Goal: Task Accomplishment & Management: Manage account settings

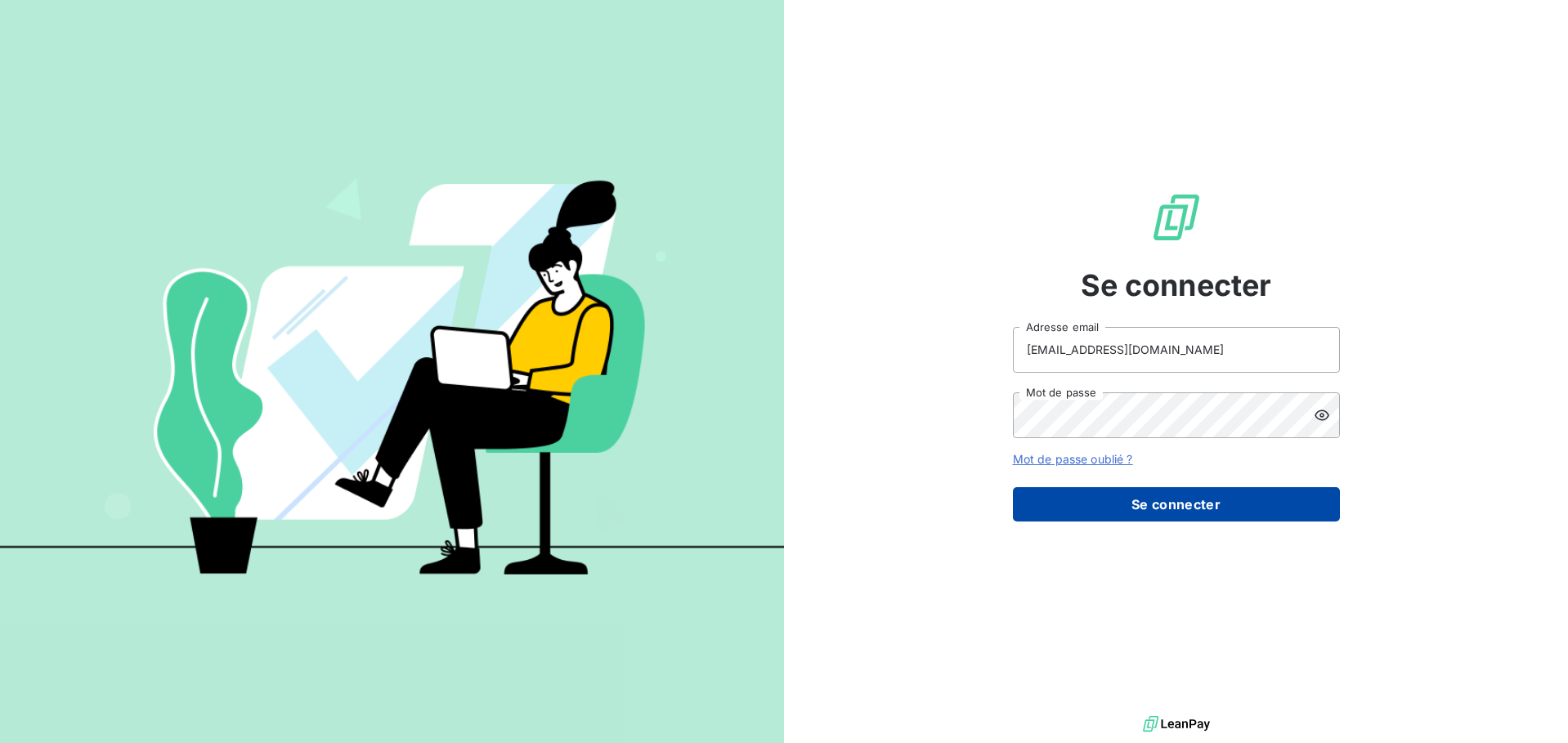
click at [1089, 494] on button "Se connecter" at bounding box center [1176, 503] width 327 height 34
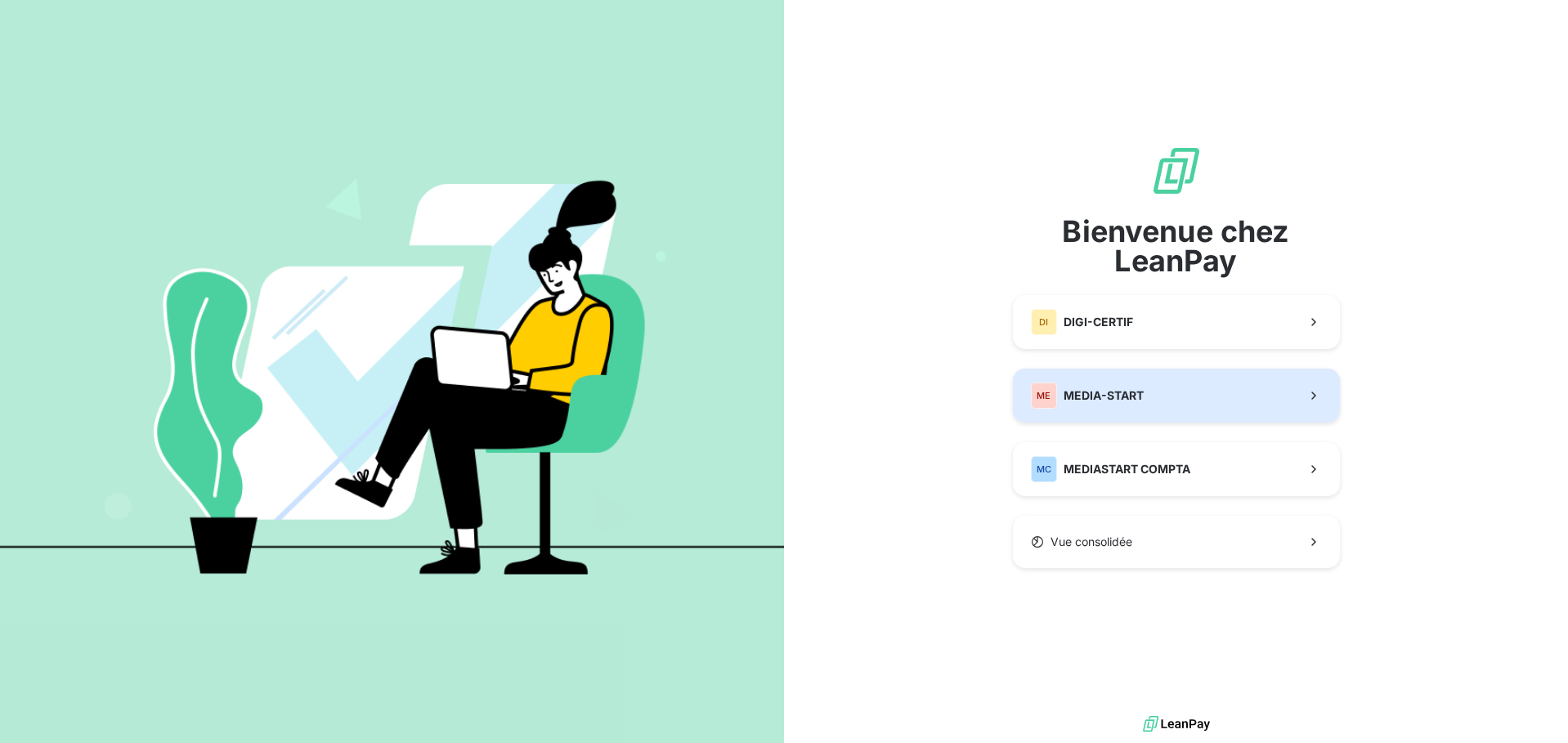
click at [1110, 402] on span "MEDIA-START" at bounding box center [1104, 395] width 80 height 17
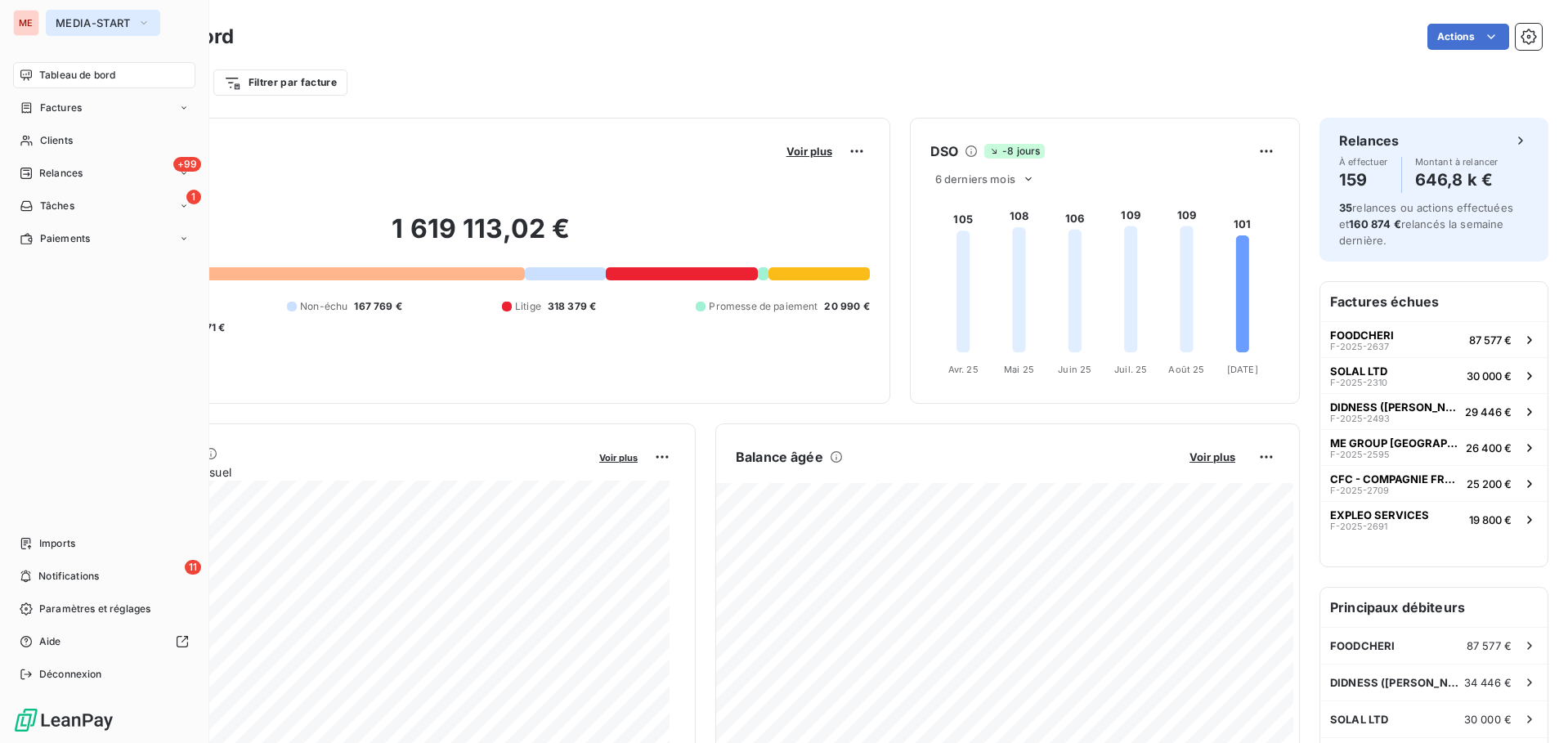
click at [51, 23] on button "MEDIA-START" at bounding box center [103, 22] width 115 height 26
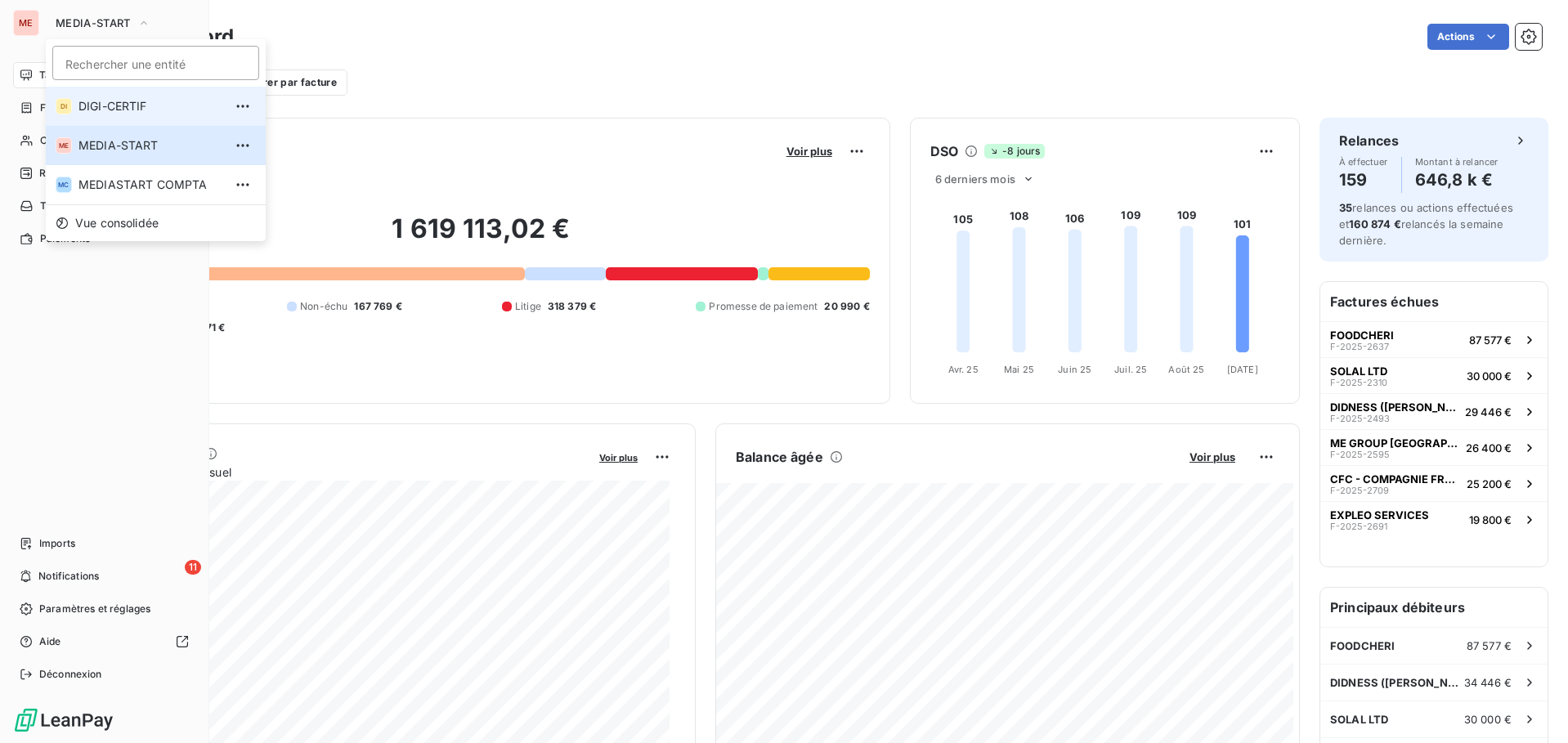
click at [83, 104] on span "DIGI-CERTIF" at bounding box center [151, 106] width 145 height 17
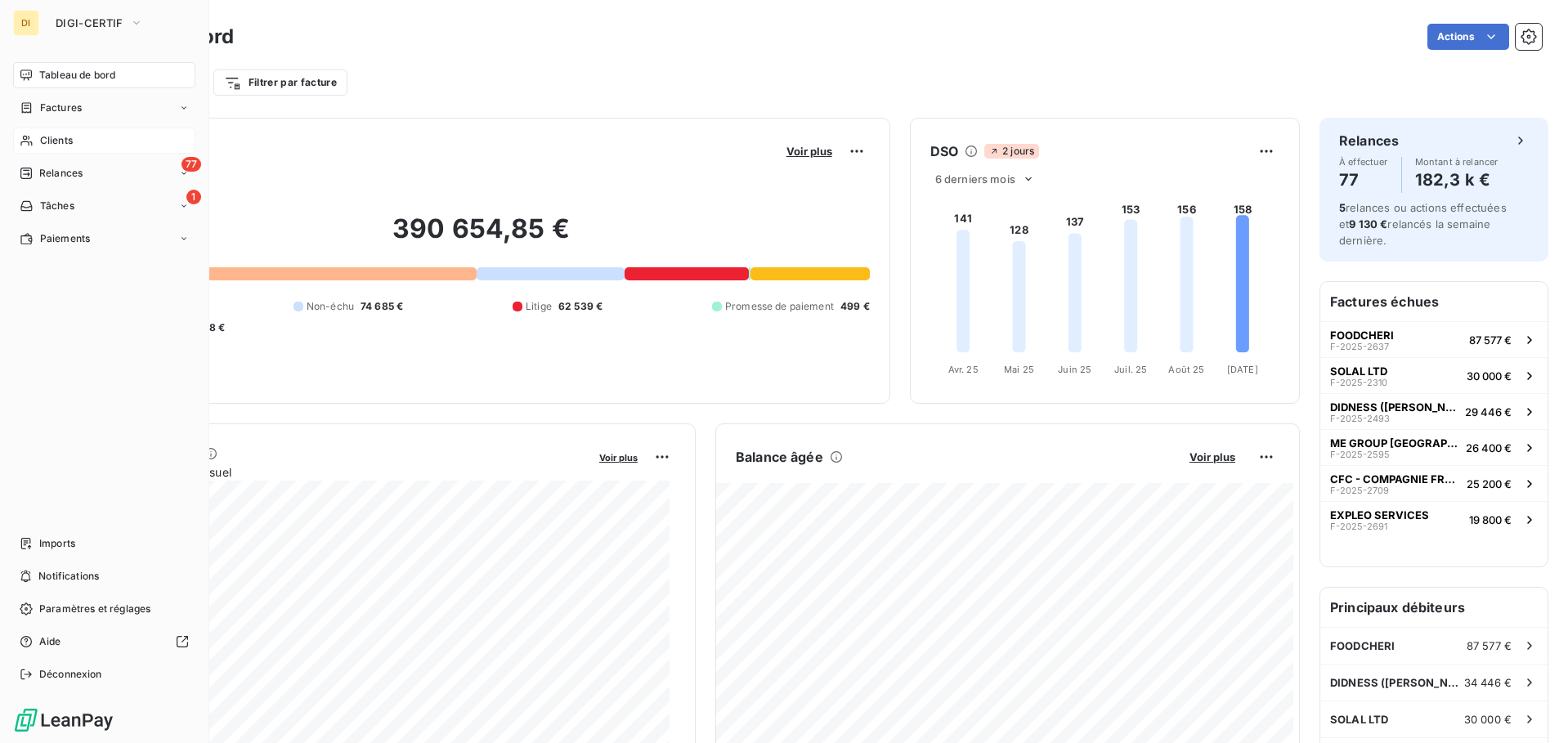
click at [59, 139] on span "Clients" at bounding box center [56, 140] width 33 height 15
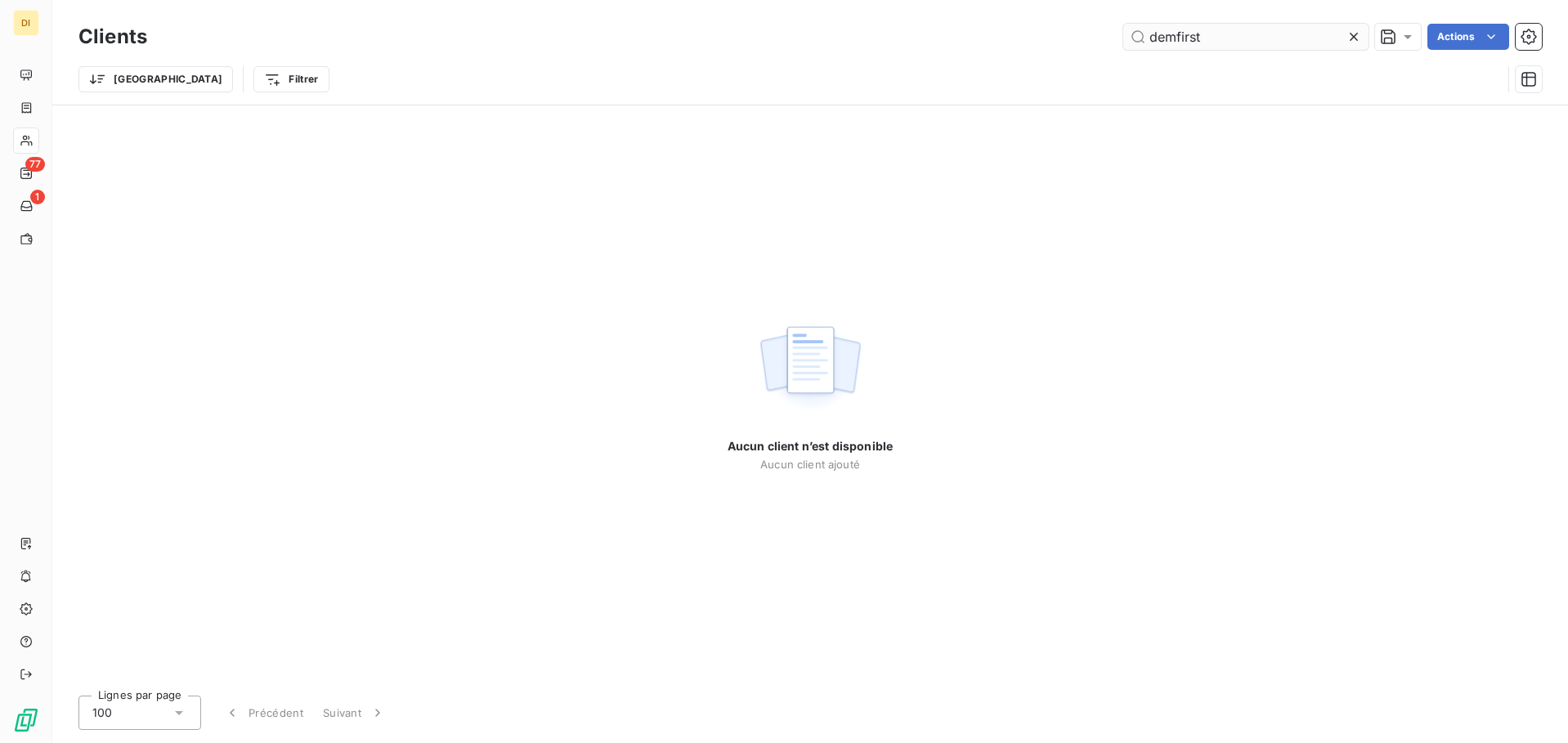
click at [1178, 49] on input "demfirst" at bounding box center [1245, 36] width 245 height 26
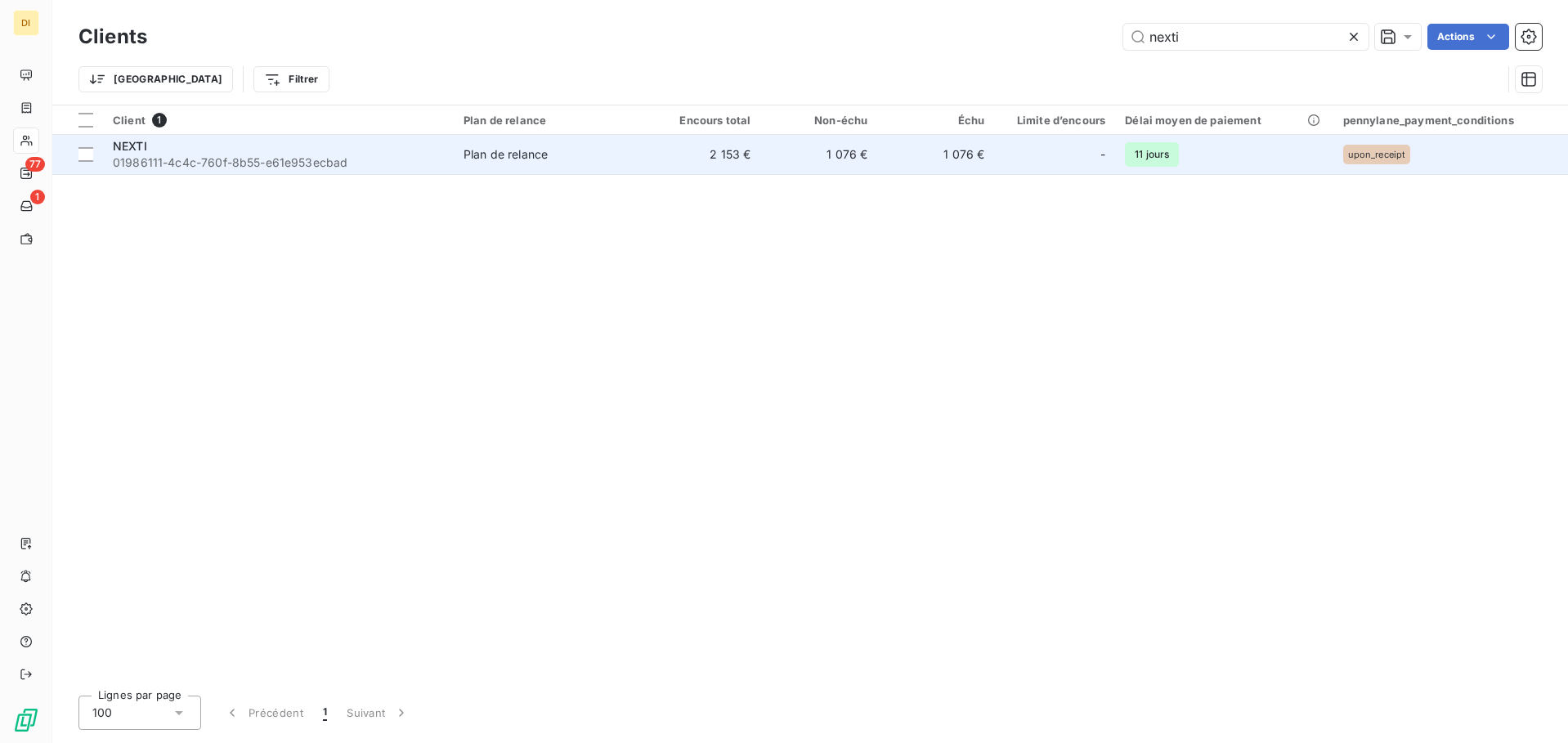
type input "nexti"
click at [206, 161] on span "01986111-4c4c-760f-8b55-e61e953ecbad" at bounding box center [278, 162] width 331 height 17
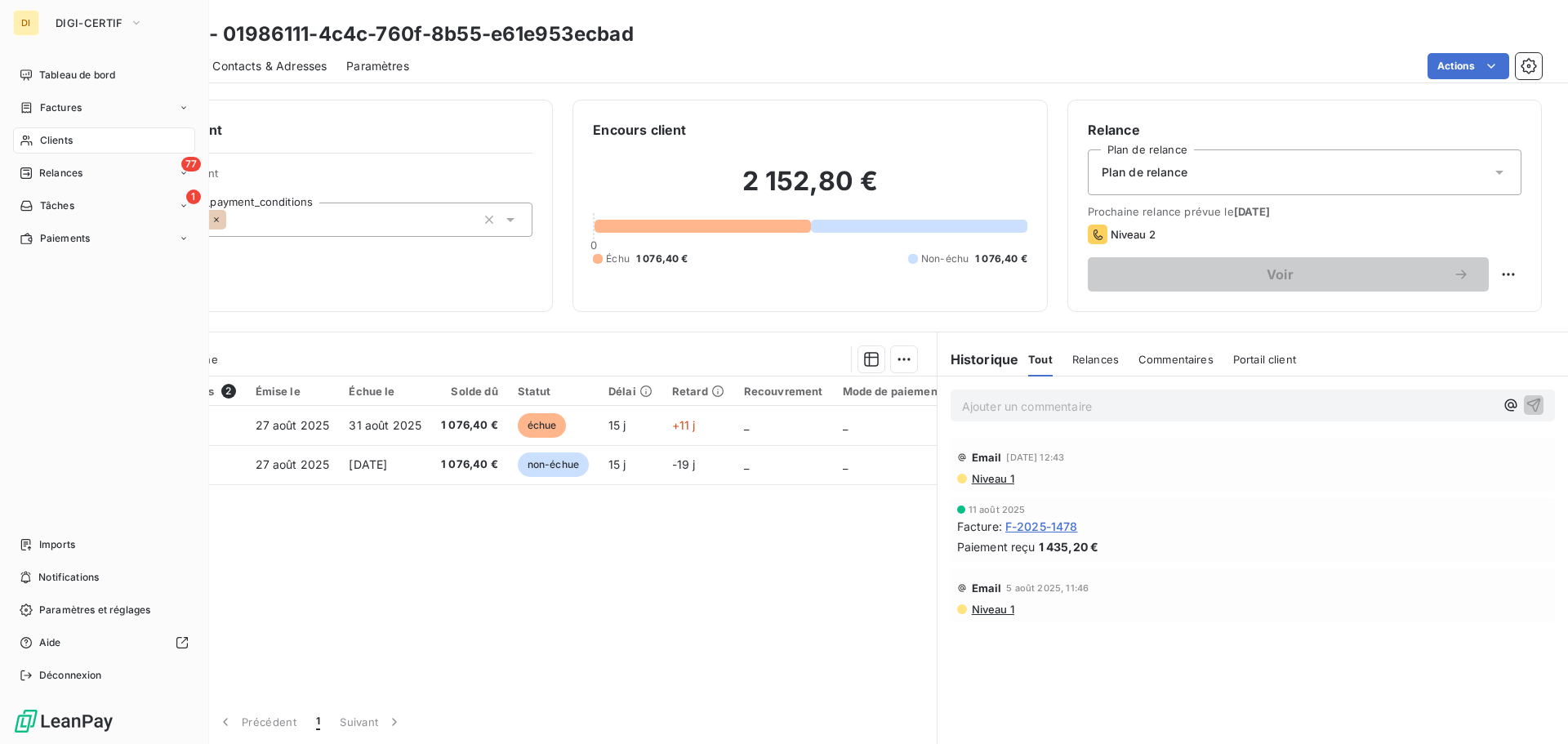
click at [38, 148] on div "Clients" at bounding box center [104, 140] width 183 height 26
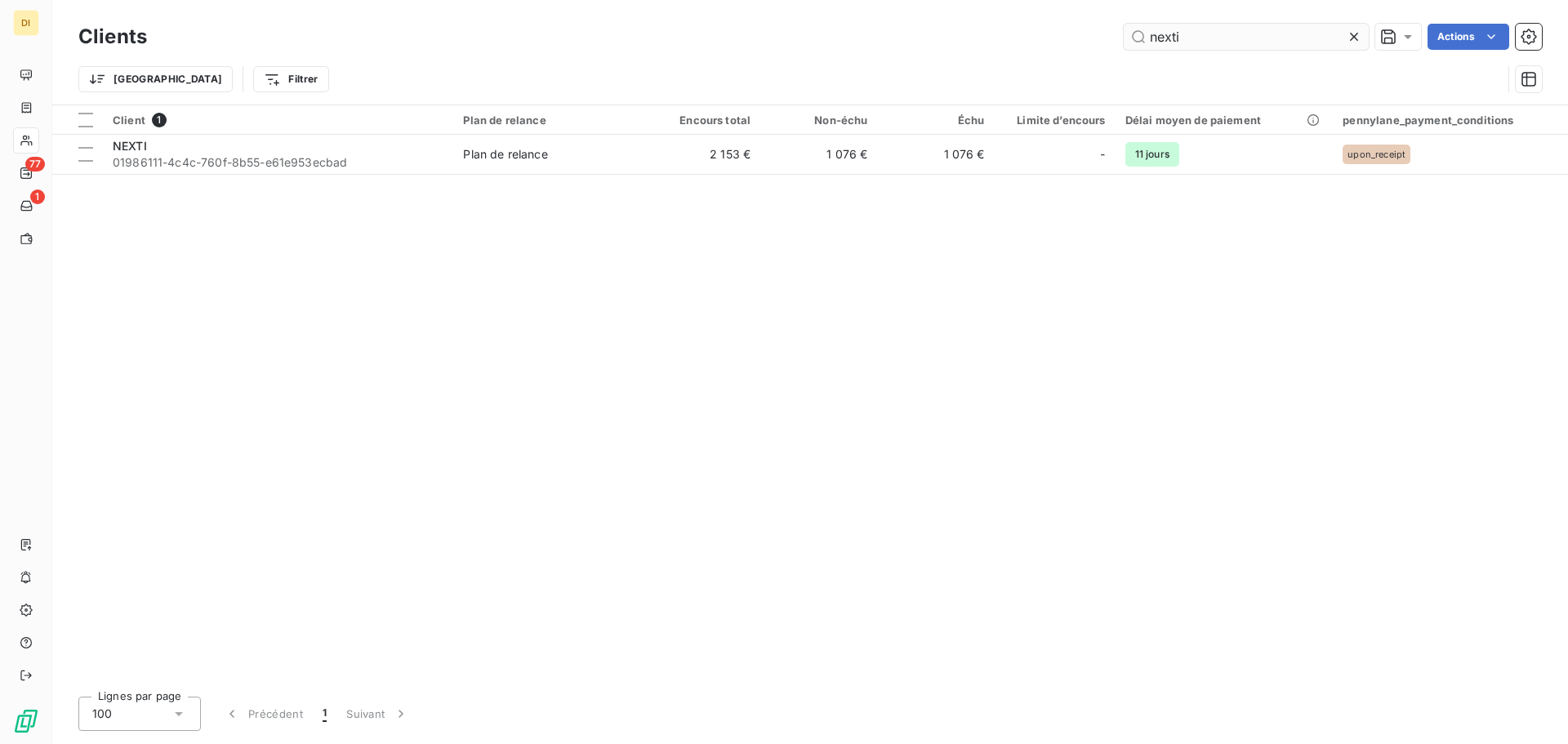
click at [1184, 31] on input "nexti" at bounding box center [1247, 36] width 245 height 26
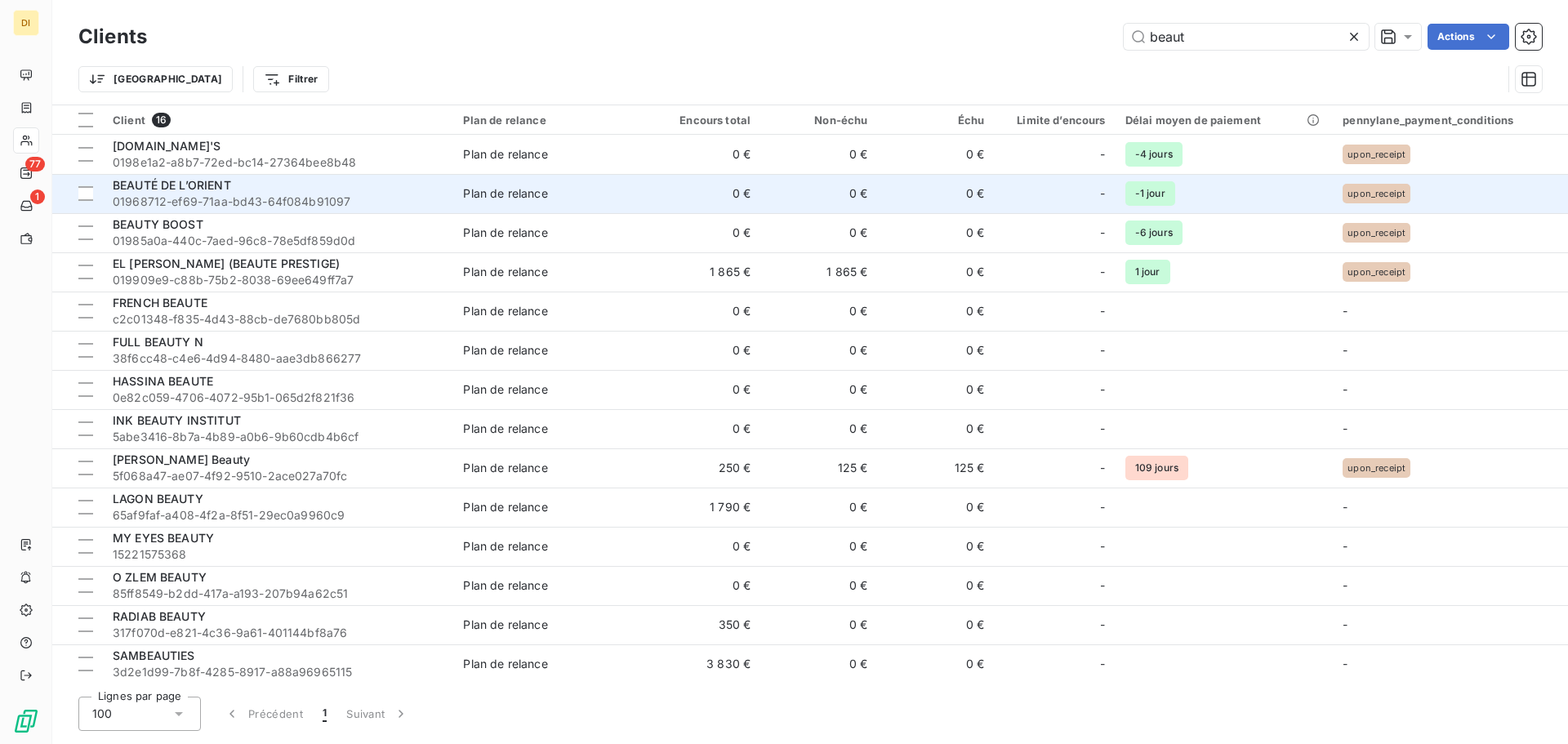
type input "beaut"
click at [440, 183] on div "BEAUTÉ DE L’ORIENT" at bounding box center [278, 186] width 331 height 17
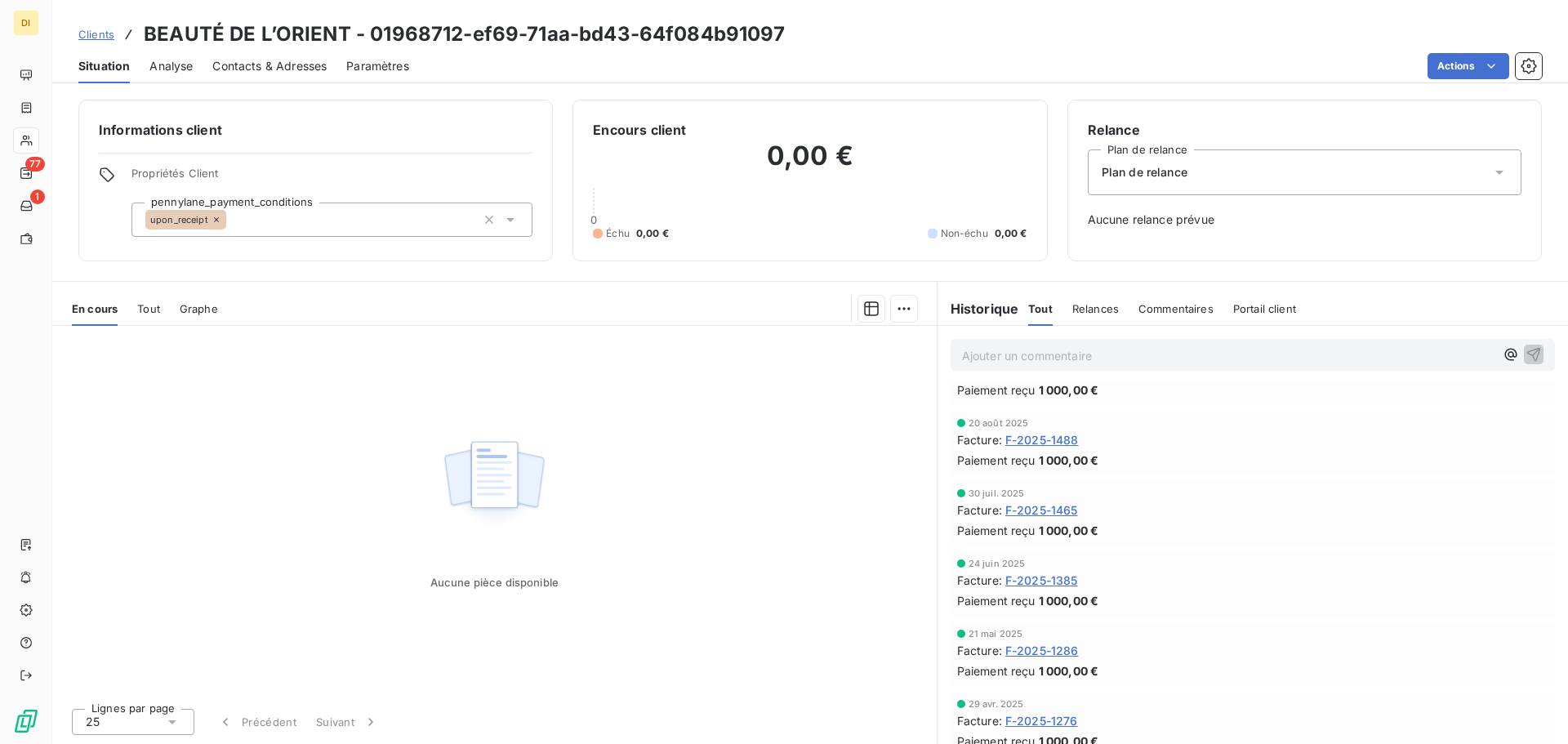
scroll to position [61, 0]
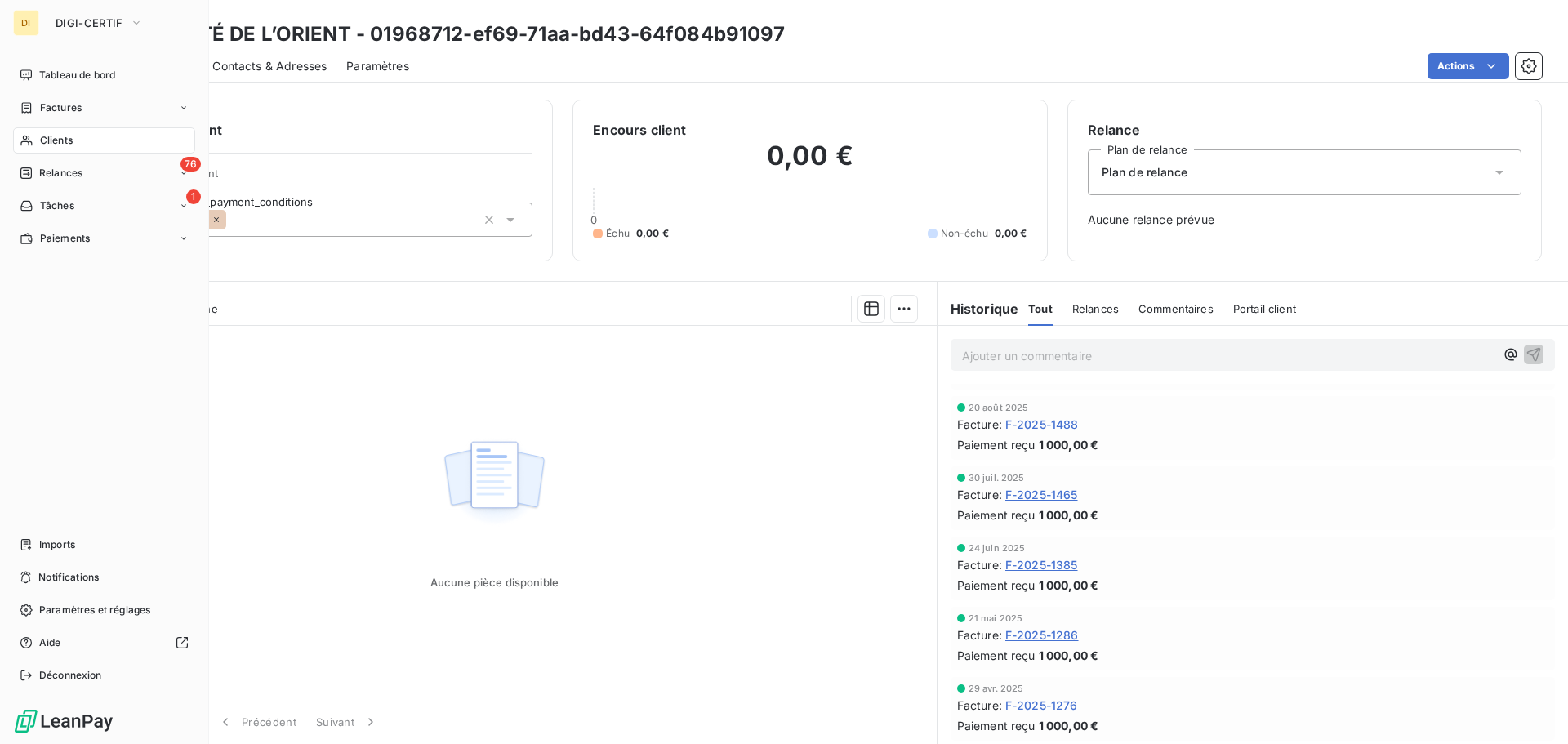
click at [30, 136] on icon at bounding box center [26, 140] width 14 height 13
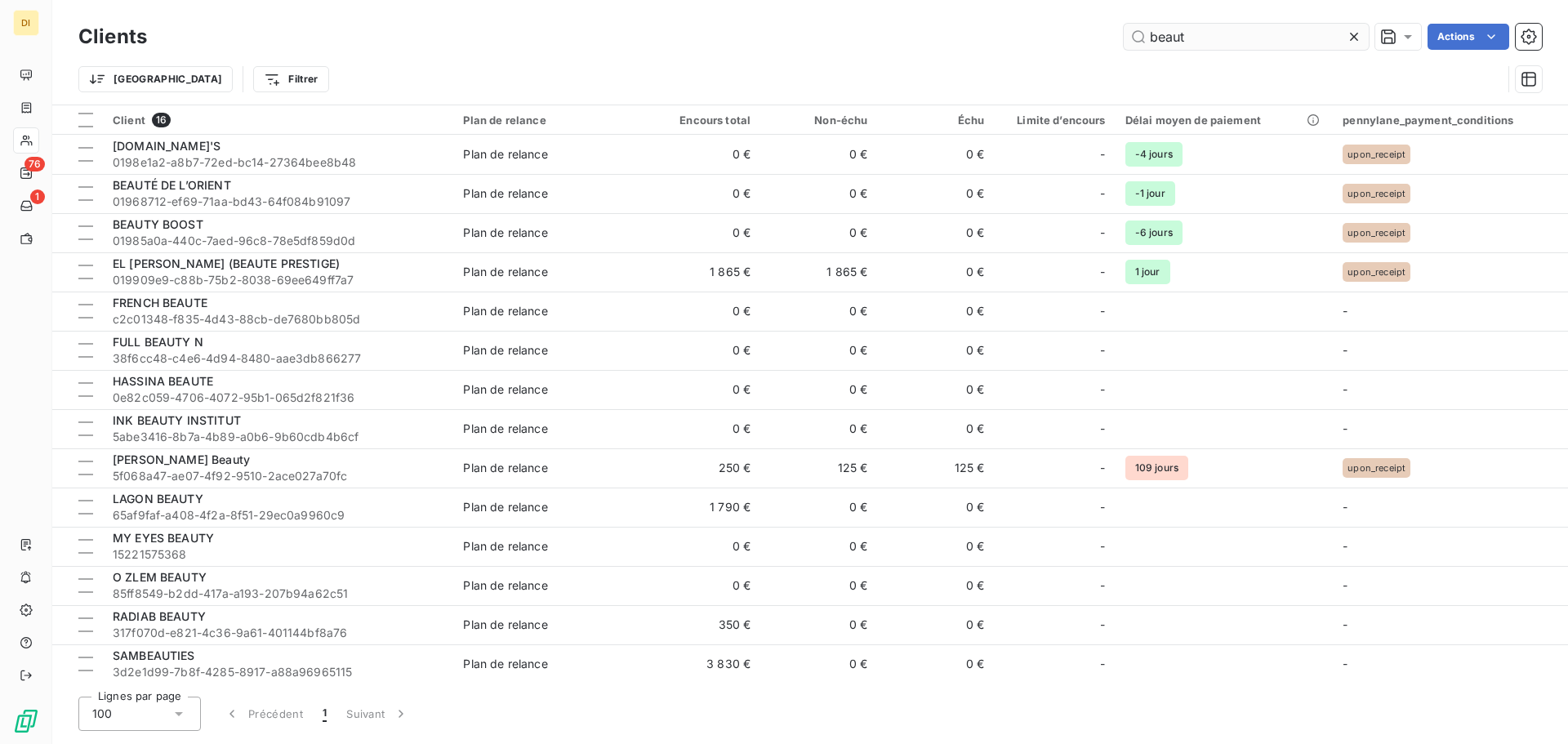
click at [1201, 31] on input "beaut" at bounding box center [1247, 36] width 245 height 26
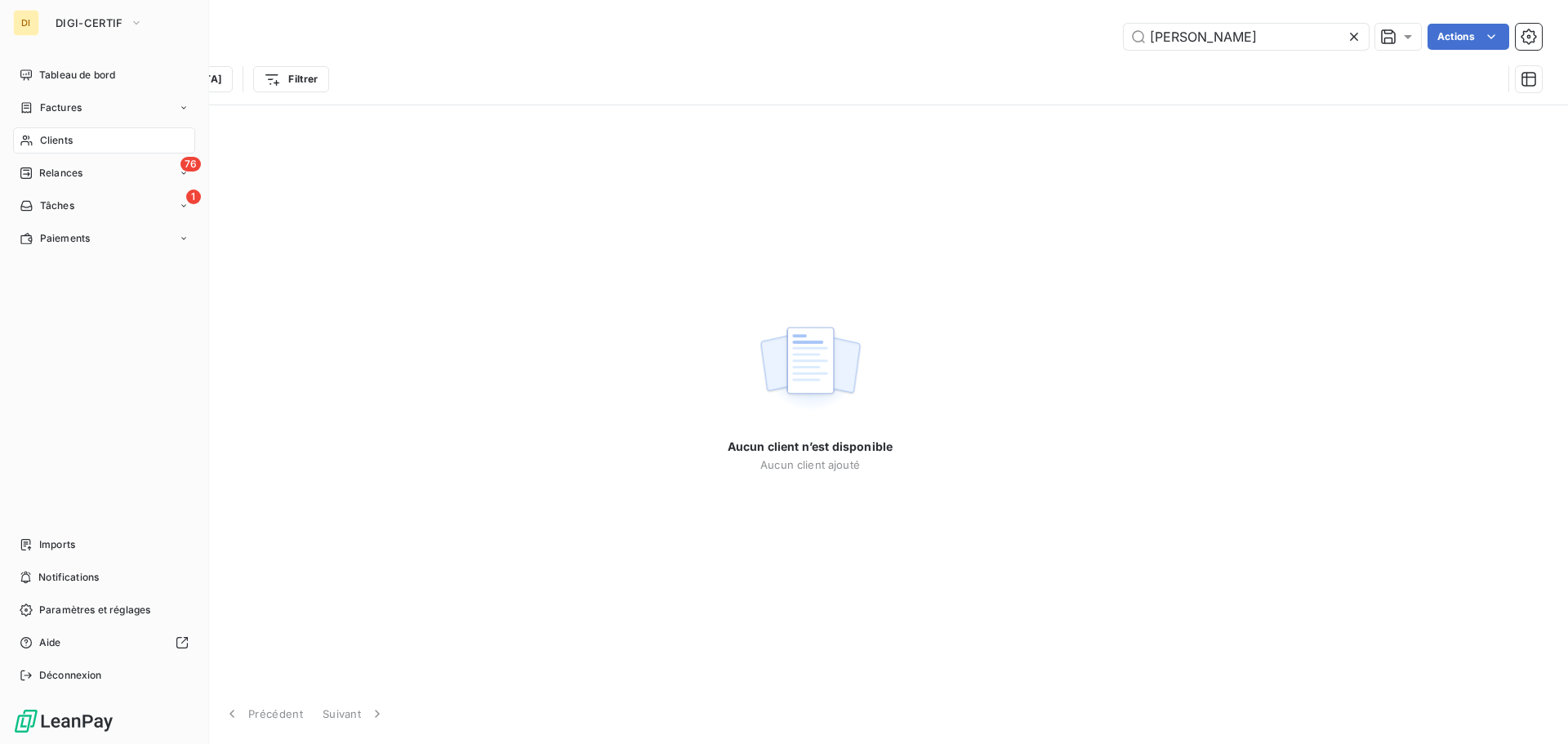
type input "[PERSON_NAME]"
click at [38, 142] on div "Clients" at bounding box center [104, 140] width 183 height 26
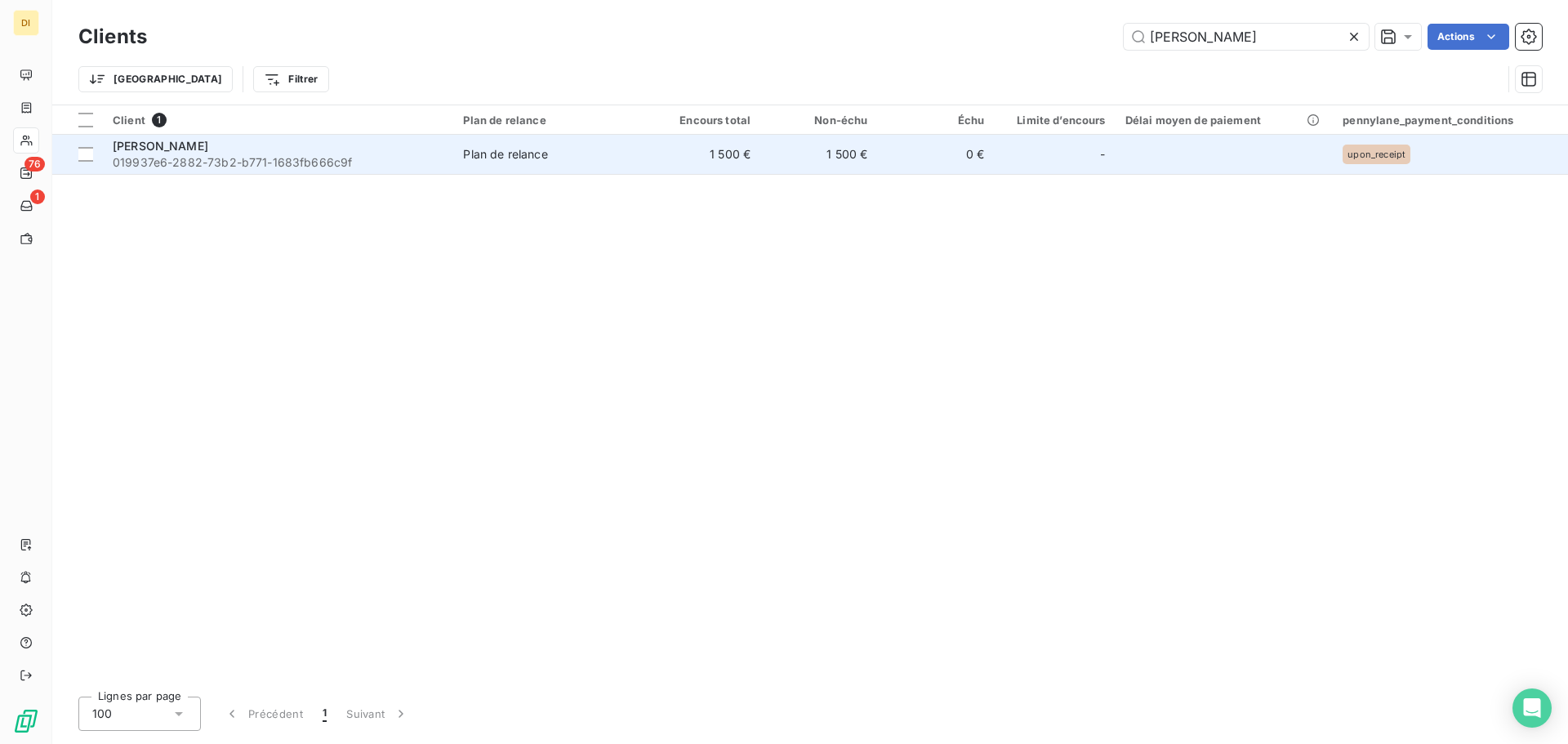
type input "[PERSON_NAME]"
click at [354, 154] on span "019937e6-2882-73b2-b771-1683fb666c9f" at bounding box center [278, 162] width 331 height 17
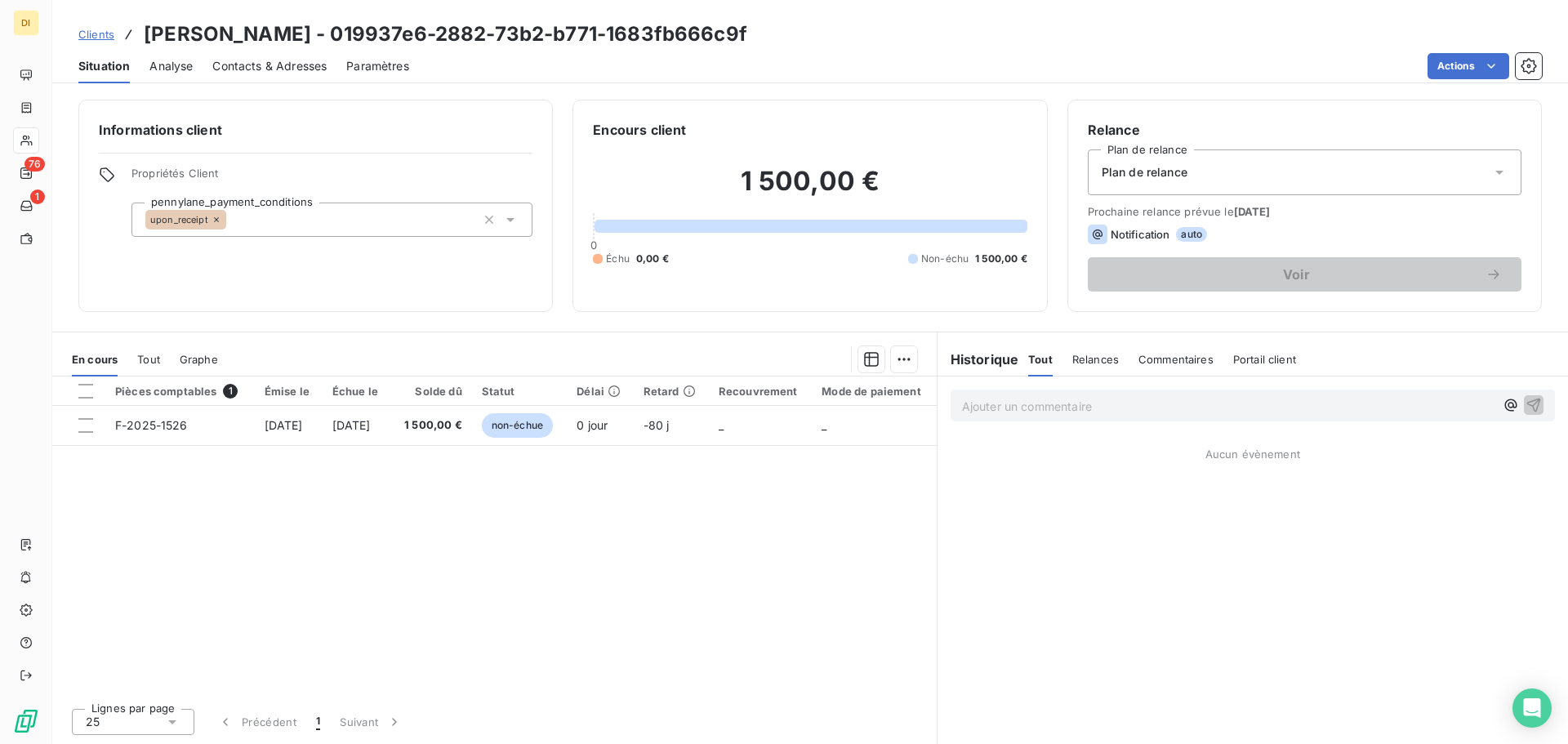
click at [1154, 181] on div "Plan de relance" at bounding box center [1305, 172] width 434 height 46
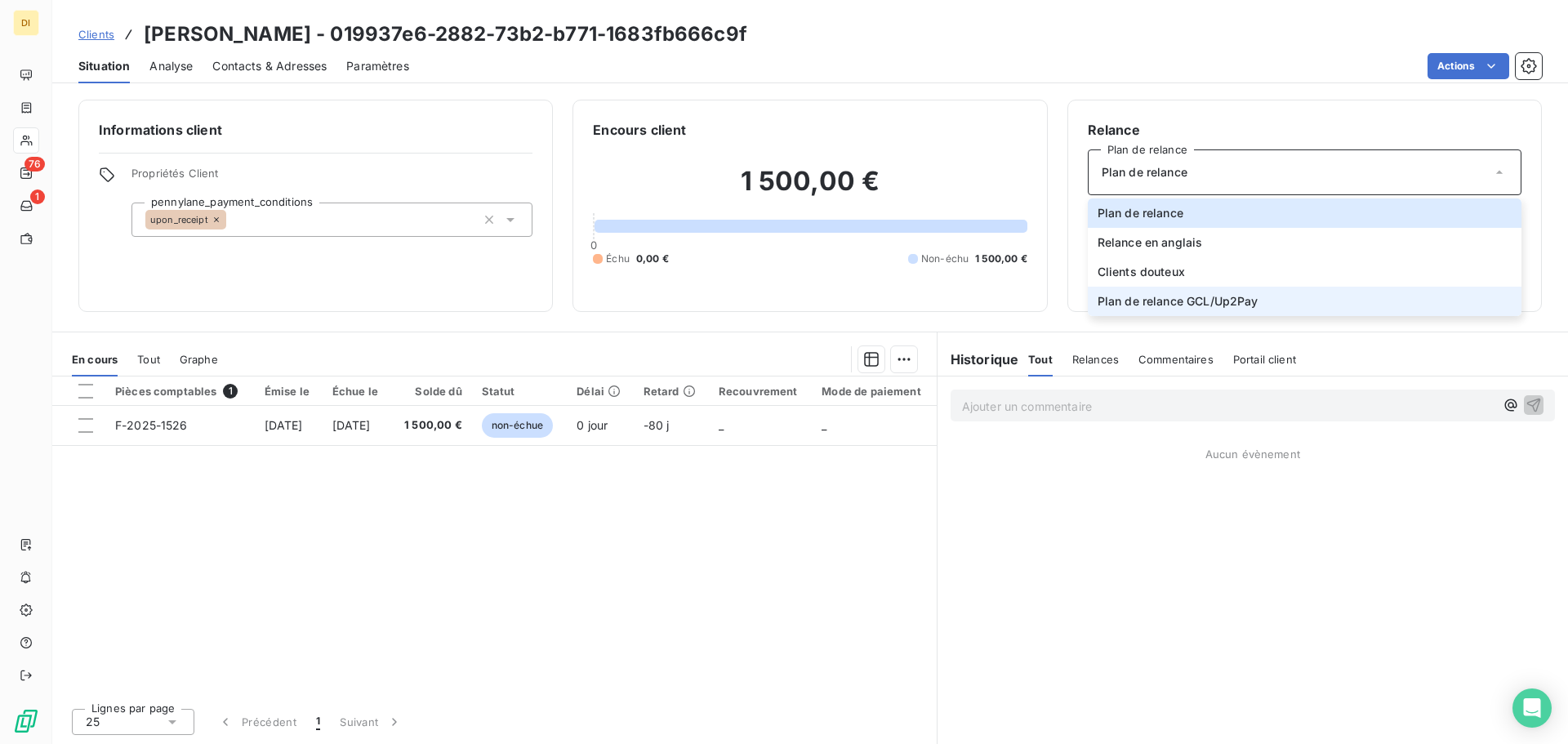
click at [1144, 298] on span "Plan de relance GCL/Up2Pay" at bounding box center [1179, 301] width 161 height 17
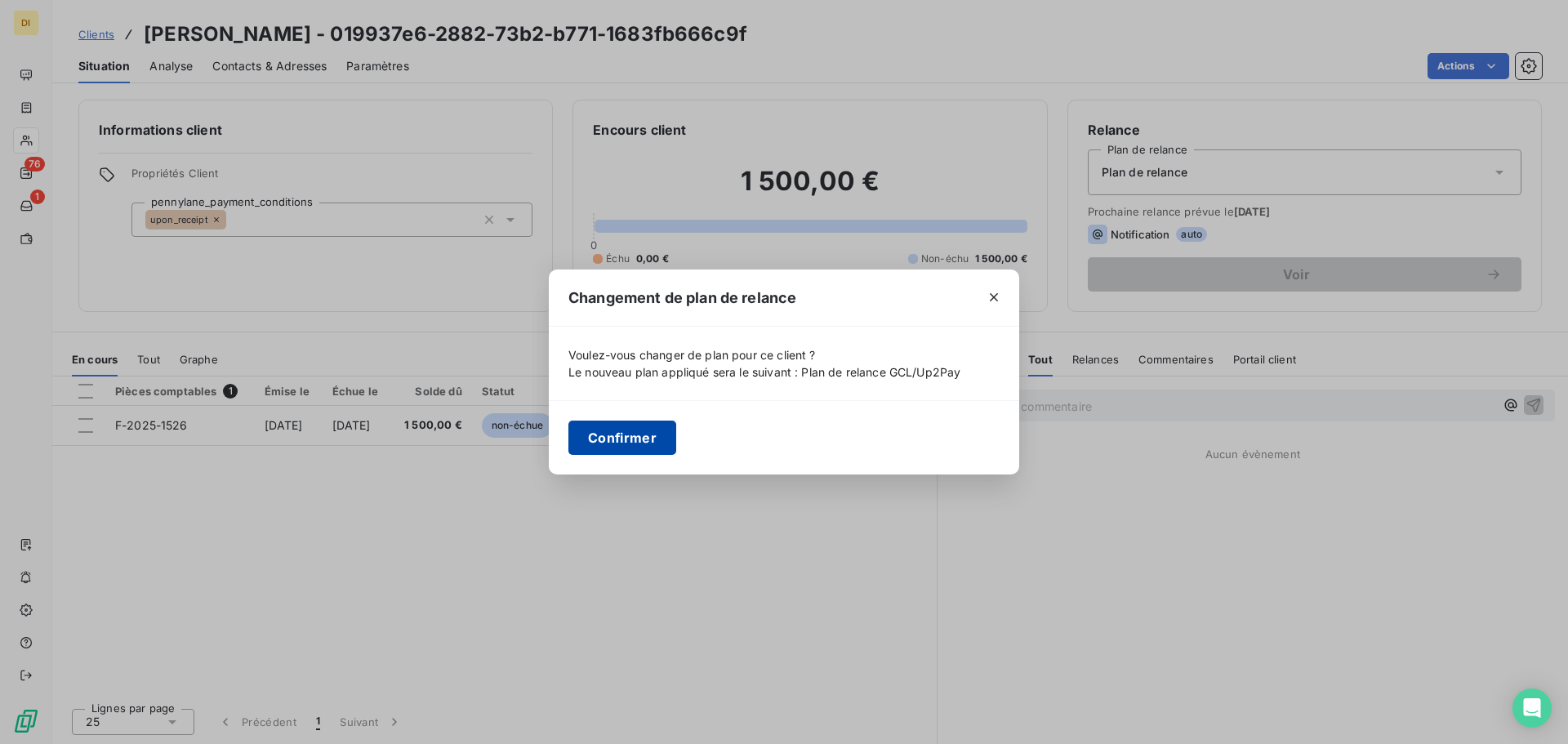
click at [610, 432] on button "Confirmer" at bounding box center [622, 437] width 108 height 34
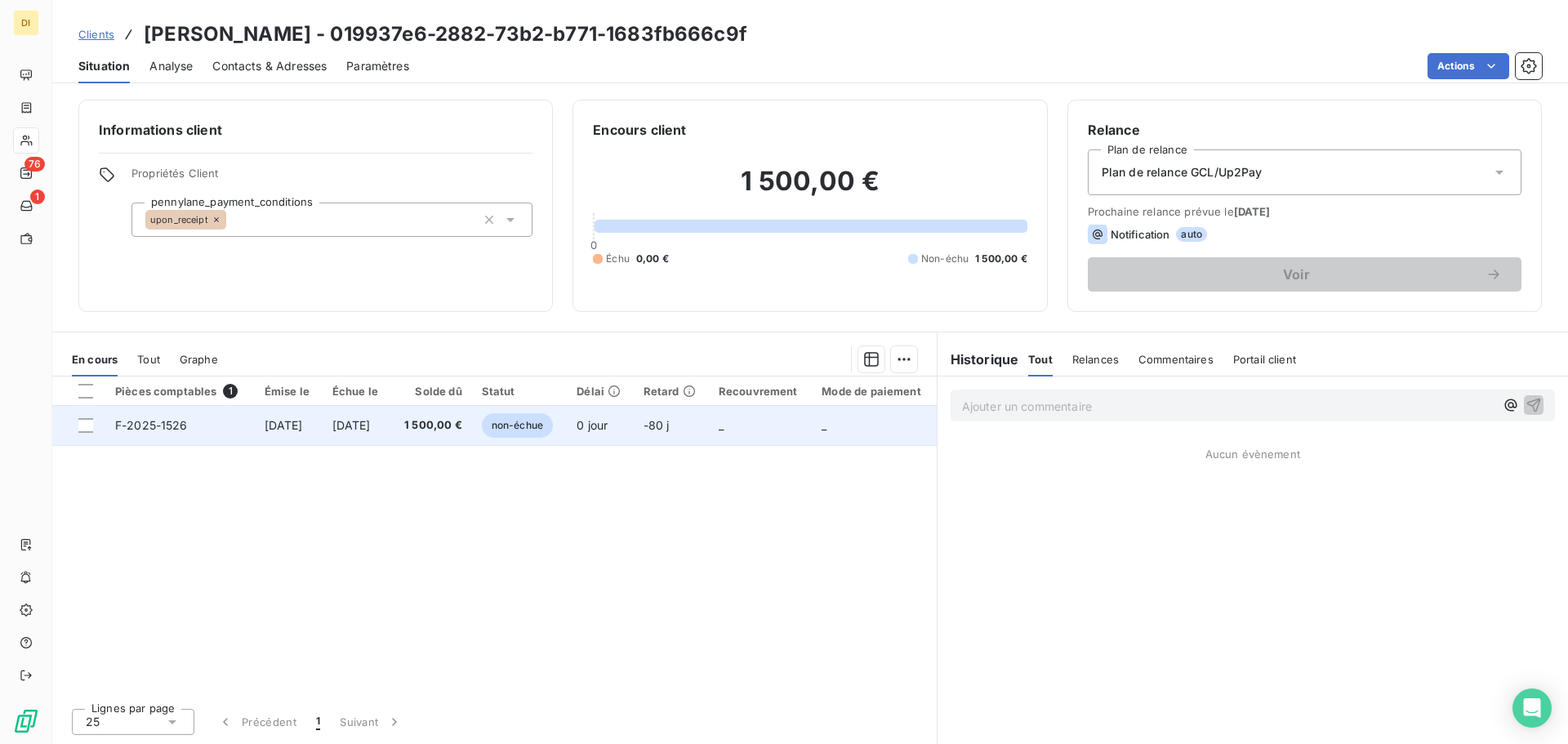
click at [391, 433] on td "30 nov. 2025" at bounding box center [356, 425] width 69 height 39
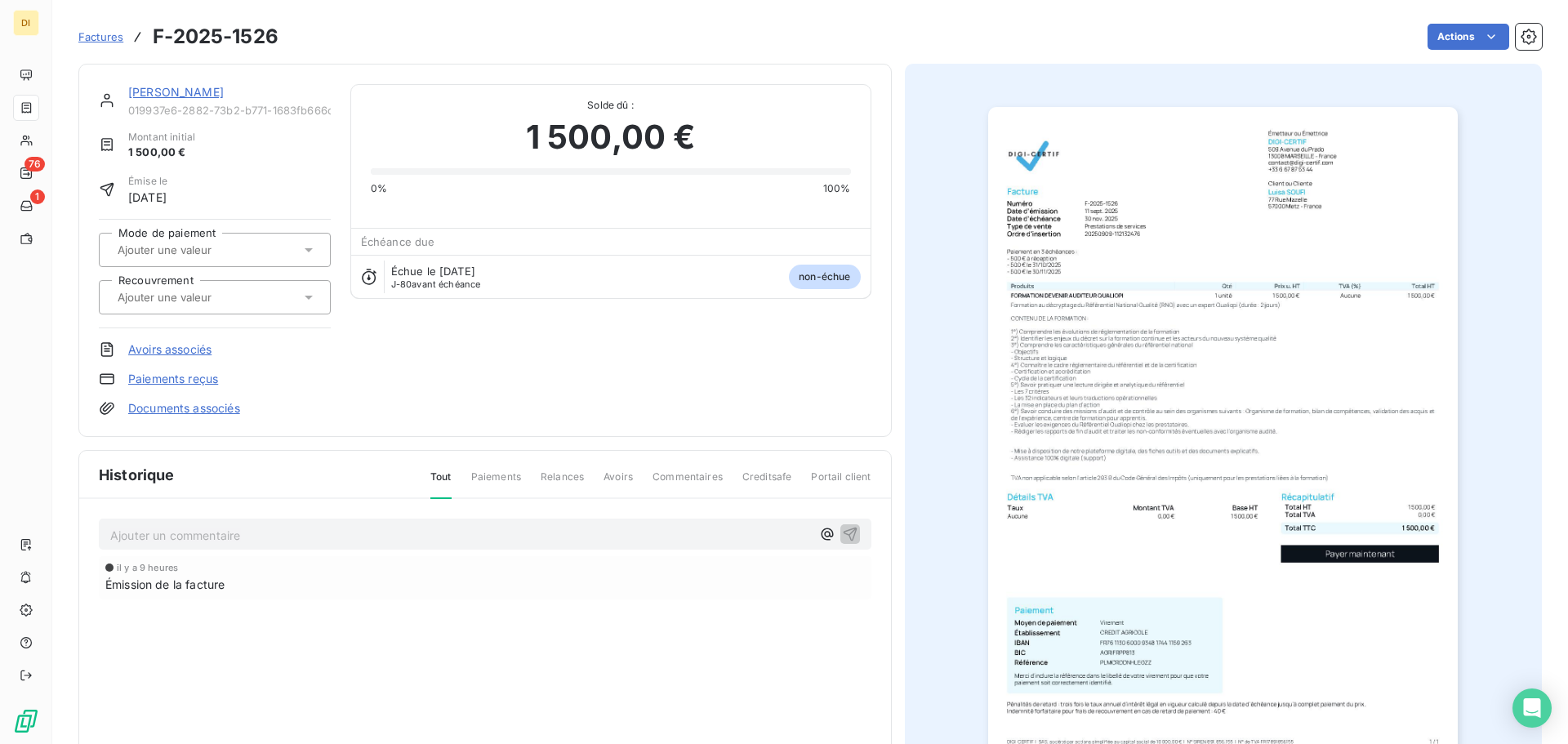
click at [206, 250] on input "text" at bounding box center [197, 250] width 164 height 15
click at [194, 295] on div "CB" at bounding box center [224, 293] width 186 height 26
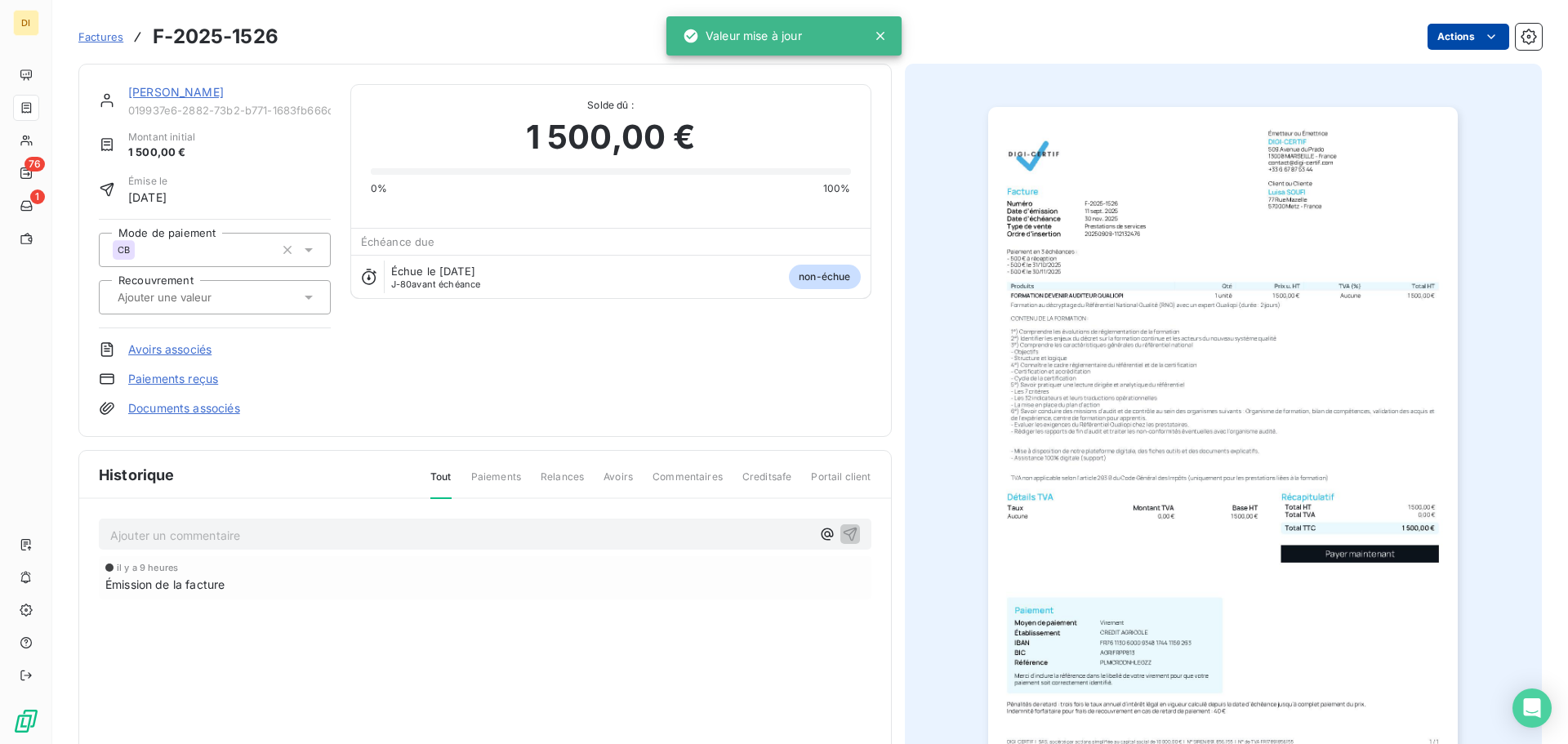
click at [1455, 38] on html "DI 76 1 Factures F-2025-1526 Actions Luisa SOUFI 019937e6-2882-73b2-b771-1683fb…" at bounding box center [784, 372] width 1568 height 744
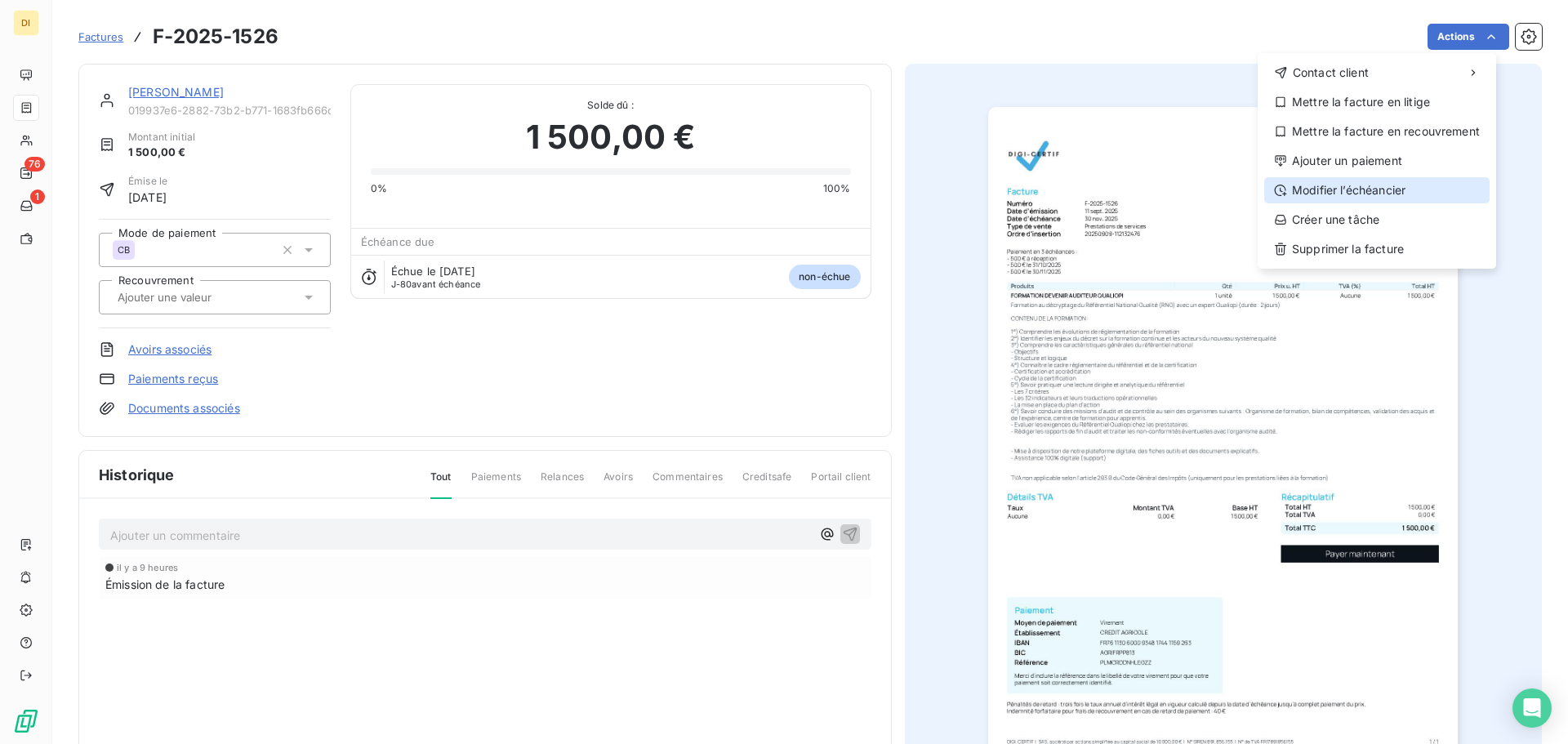
click at [1399, 186] on div "Modifier l’échéancier" at bounding box center [1377, 190] width 225 height 26
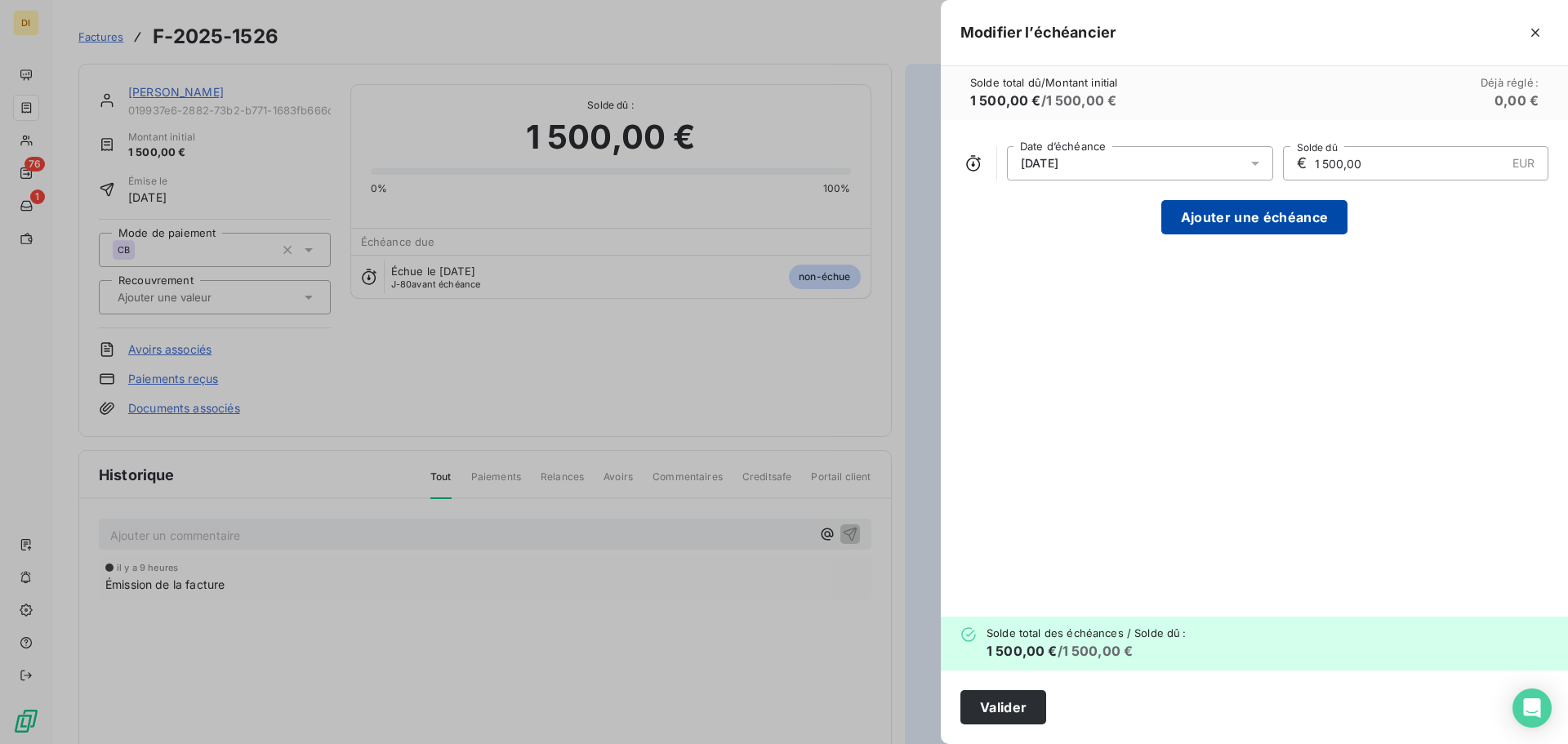
click at [1253, 217] on button "Ajouter une échéance" at bounding box center [1254, 217] width 186 height 34
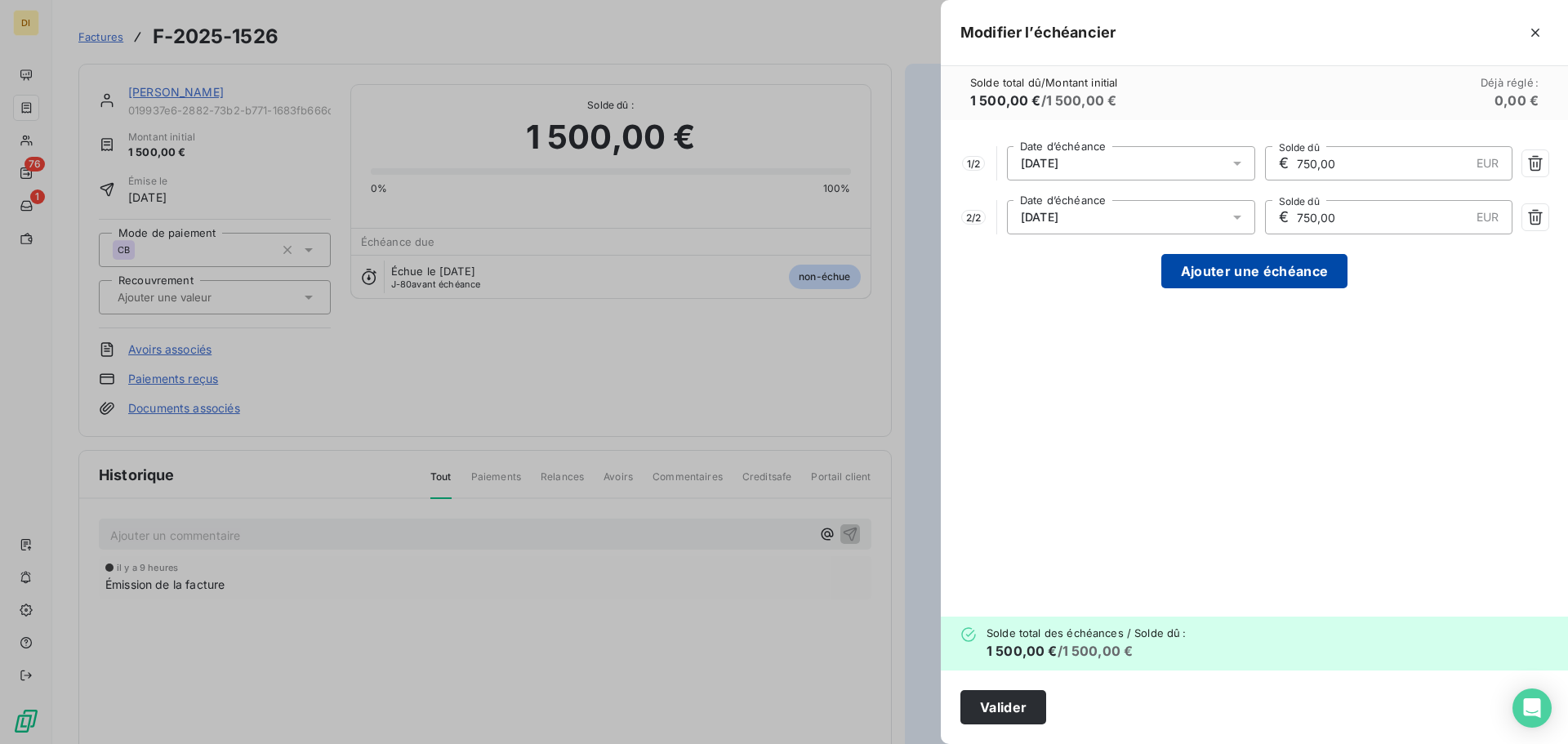
click at [1250, 279] on button "Ajouter une échéance" at bounding box center [1254, 271] width 186 height 34
type input "500,00"
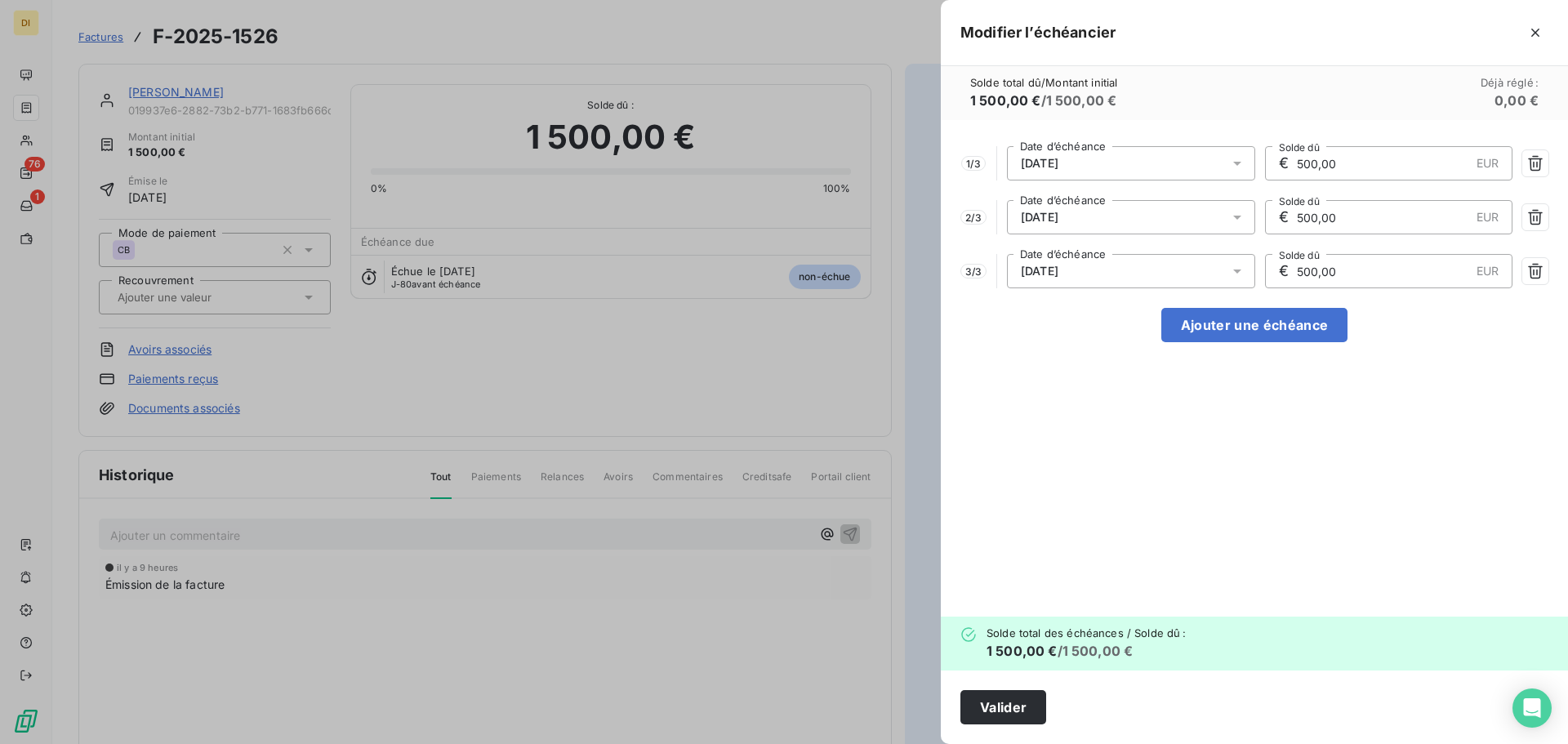
click at [1177, 152] on div "30/11/2025" at bounding box center [1131, 163] width 249 height 34
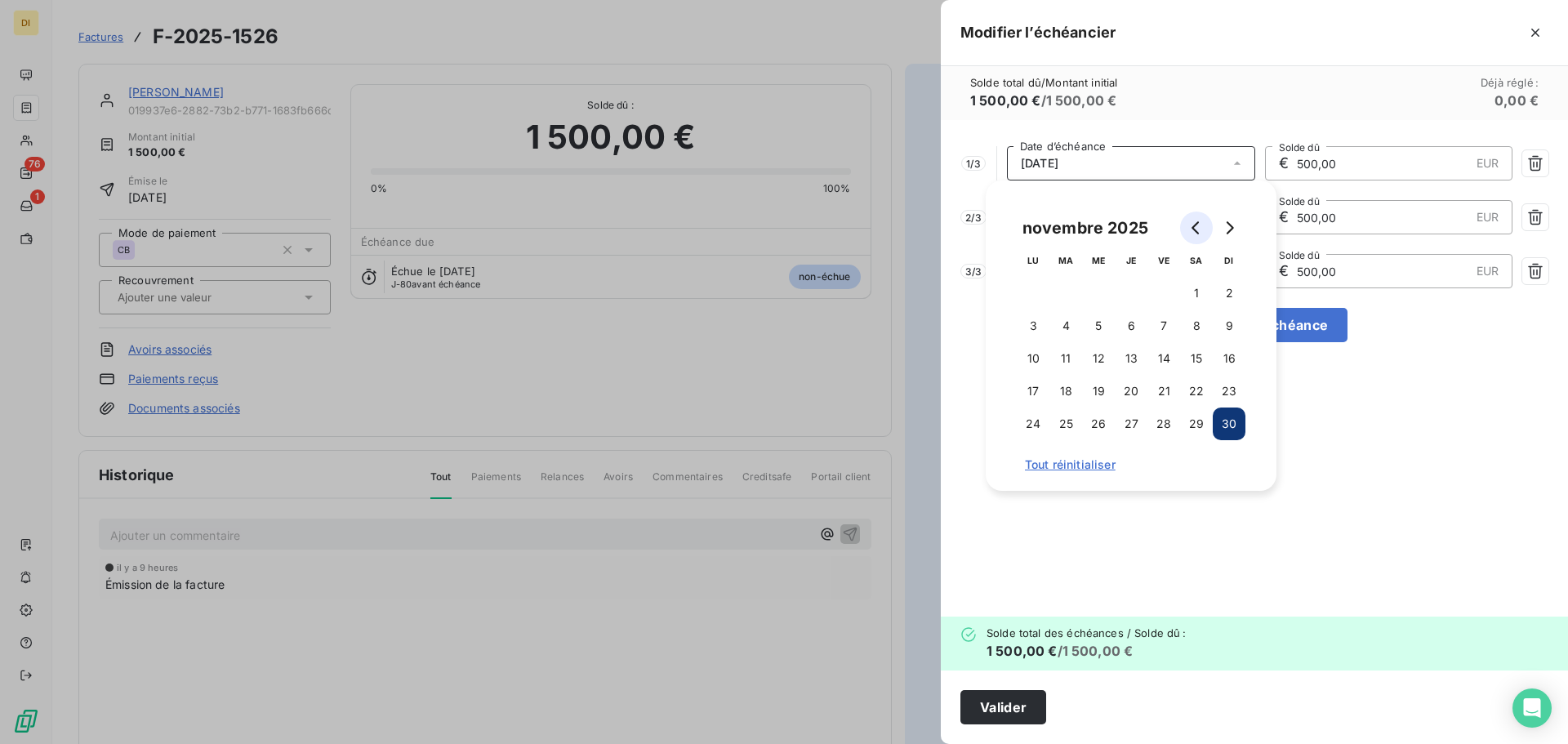
click at [1194, 224] on icon "Go to previous month" at bounding box center [1196, 227] width 13 height 13
click at [1130, 321] on button "11" at bounding box center [1131, 326] width 33 height 33
click at [1351, 465] on div "1 / 3 11/09/2025 Date d’échéance € 500,00 EUR Solde dû 2 / 3 30/12/2025 Date d’…" at bounding box center [1254, 369] width 627 height 497
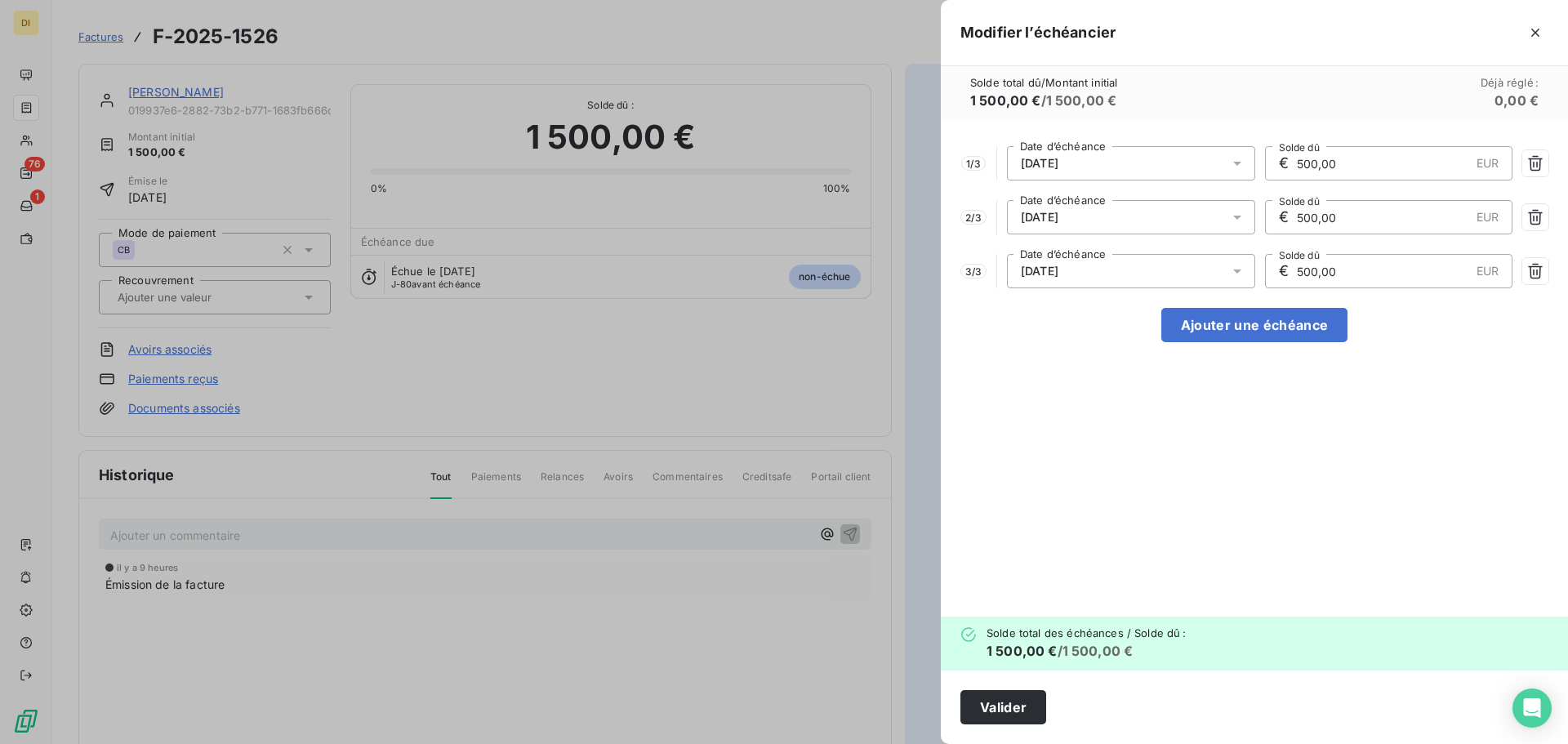
click at [1140, 210] on div "30/12/2025" at bounding box center [1131, 217] width 249 height 34
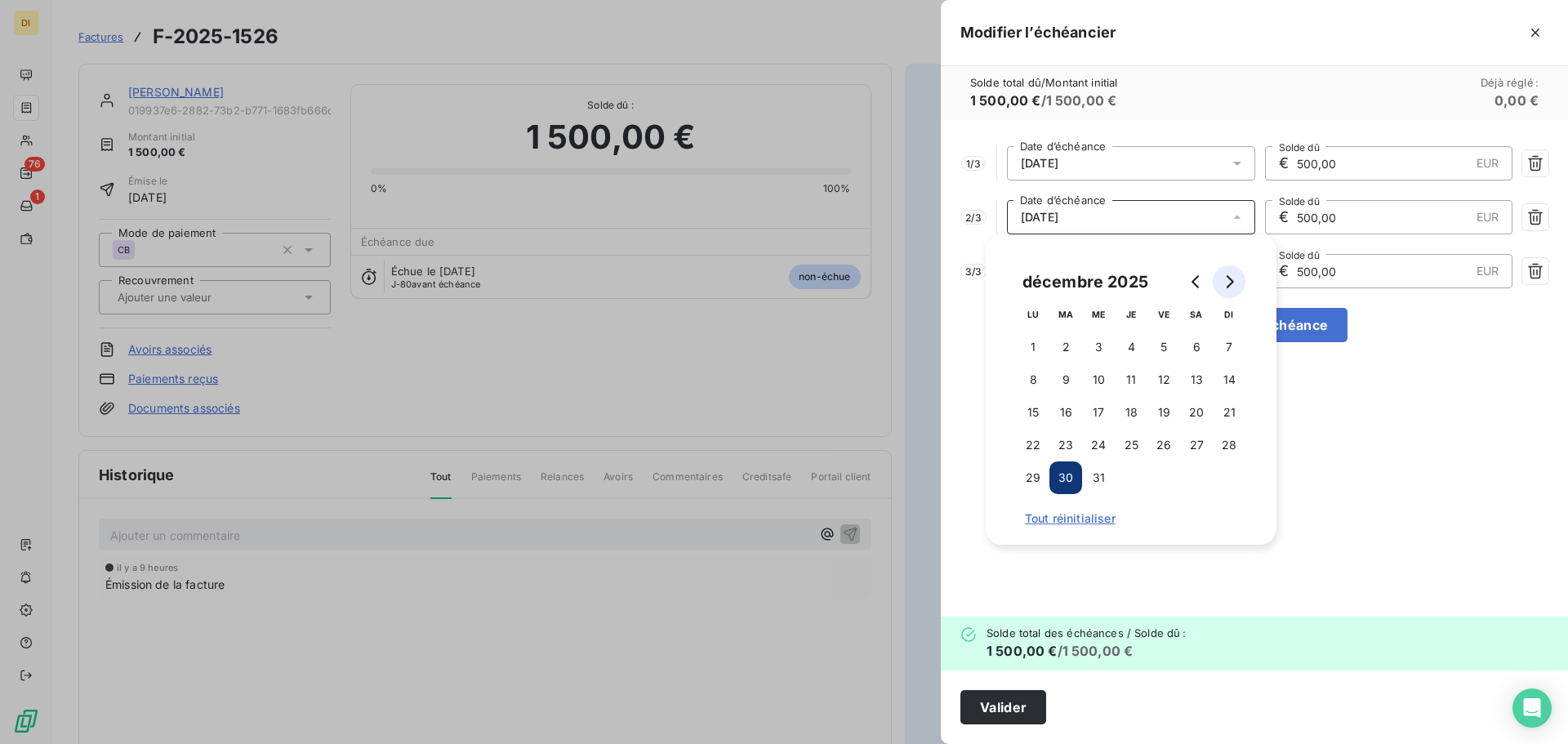
click at [1233, 281] on icon "Go to next month" at bounding box center [1228, 282] width 13 height 13
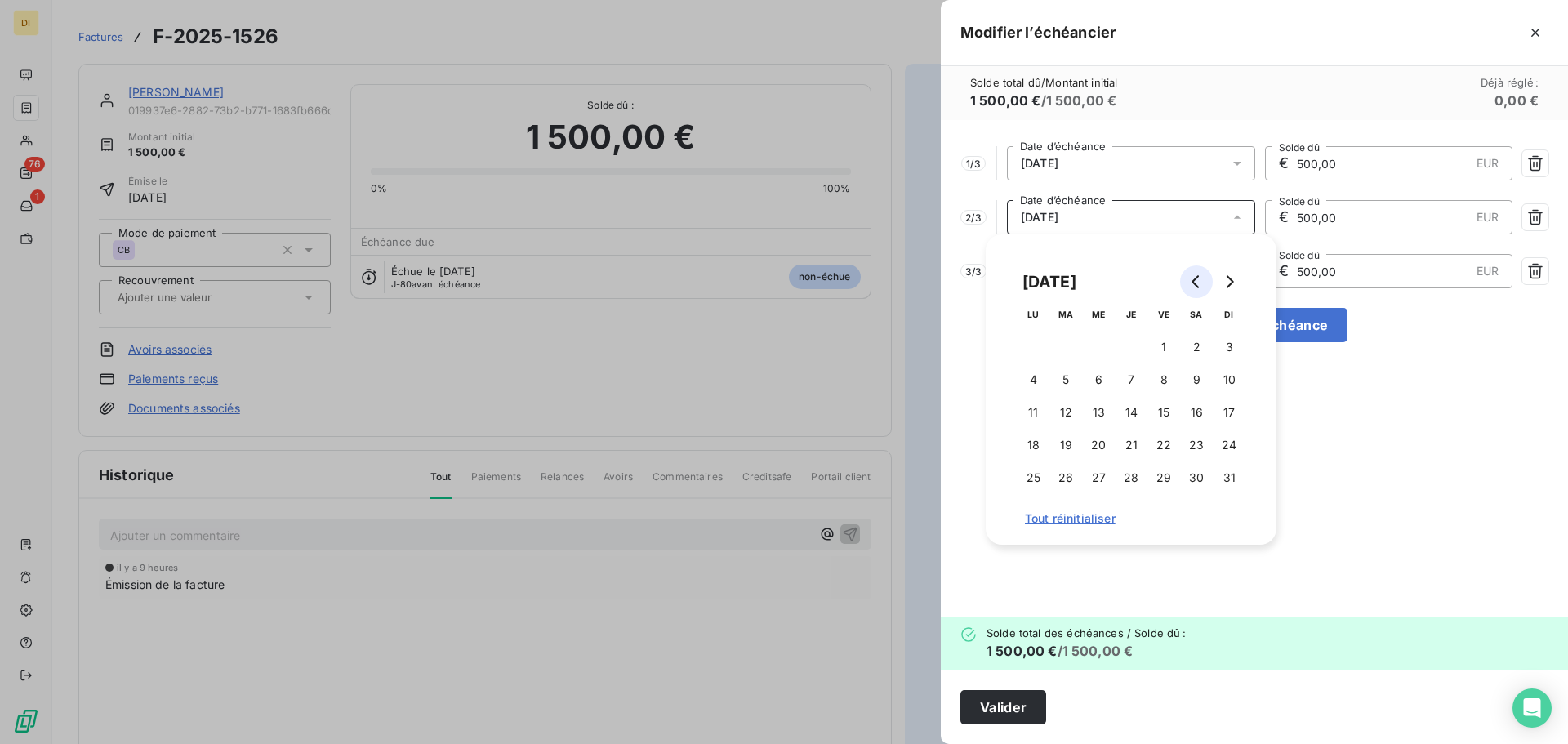
click at [1197, 283] on icon "Go to previous month" at bounding box center [1196, 282] width 13 height 13
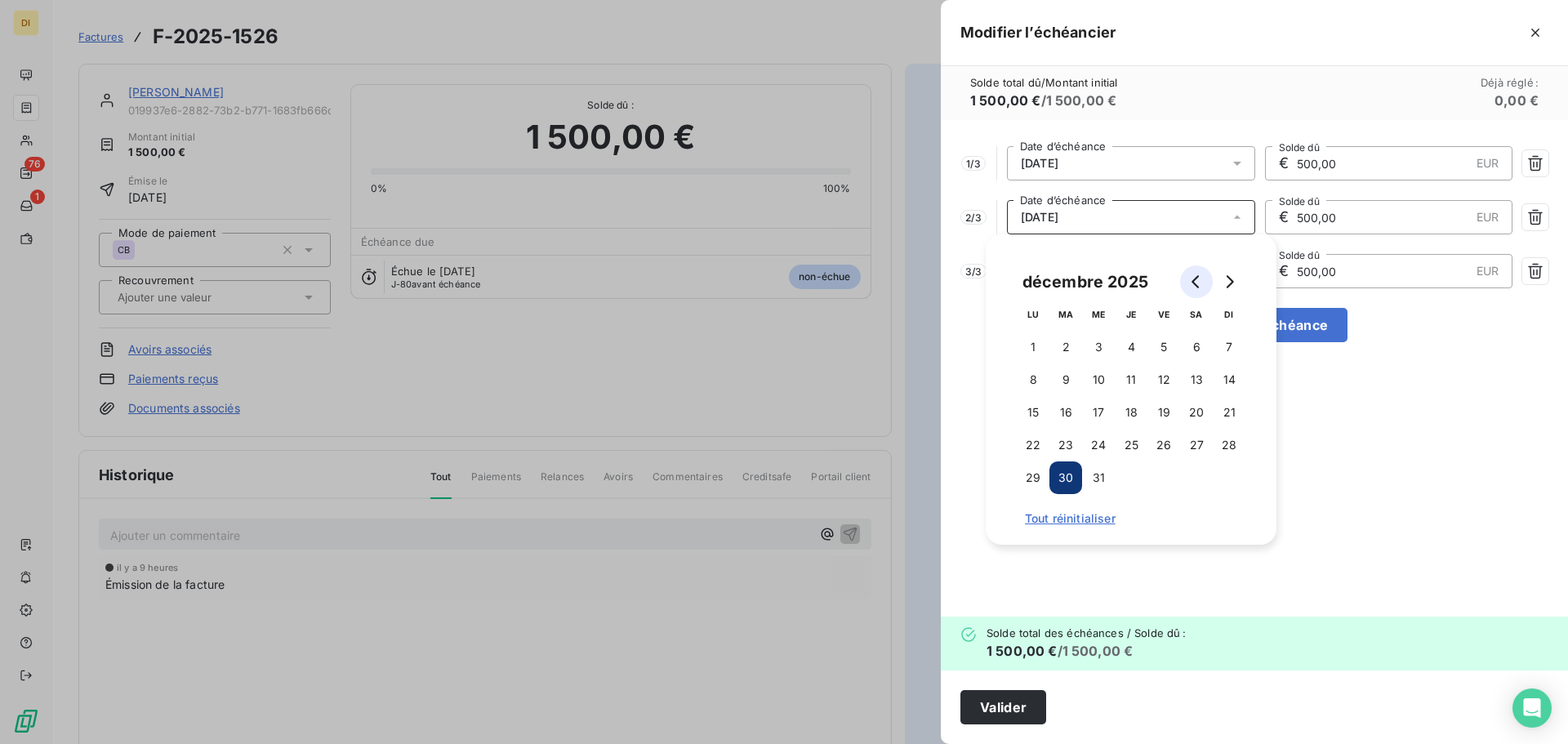
click at [1197, 283] on icon "Go to previous month" at bounding box center [1196, 282] width 13 height 13
click at [1163, 470] on button "31" at bounding box center [1164, 478] width 33 height 33
click at [1341, 434] on div "1 / 3 11/09/2025 Date d’échéance € 500,00 EUR Solde dû 2 / 3 31/10/2025 Date d’…" at bounding box center [1254, 369] width 627 height 497
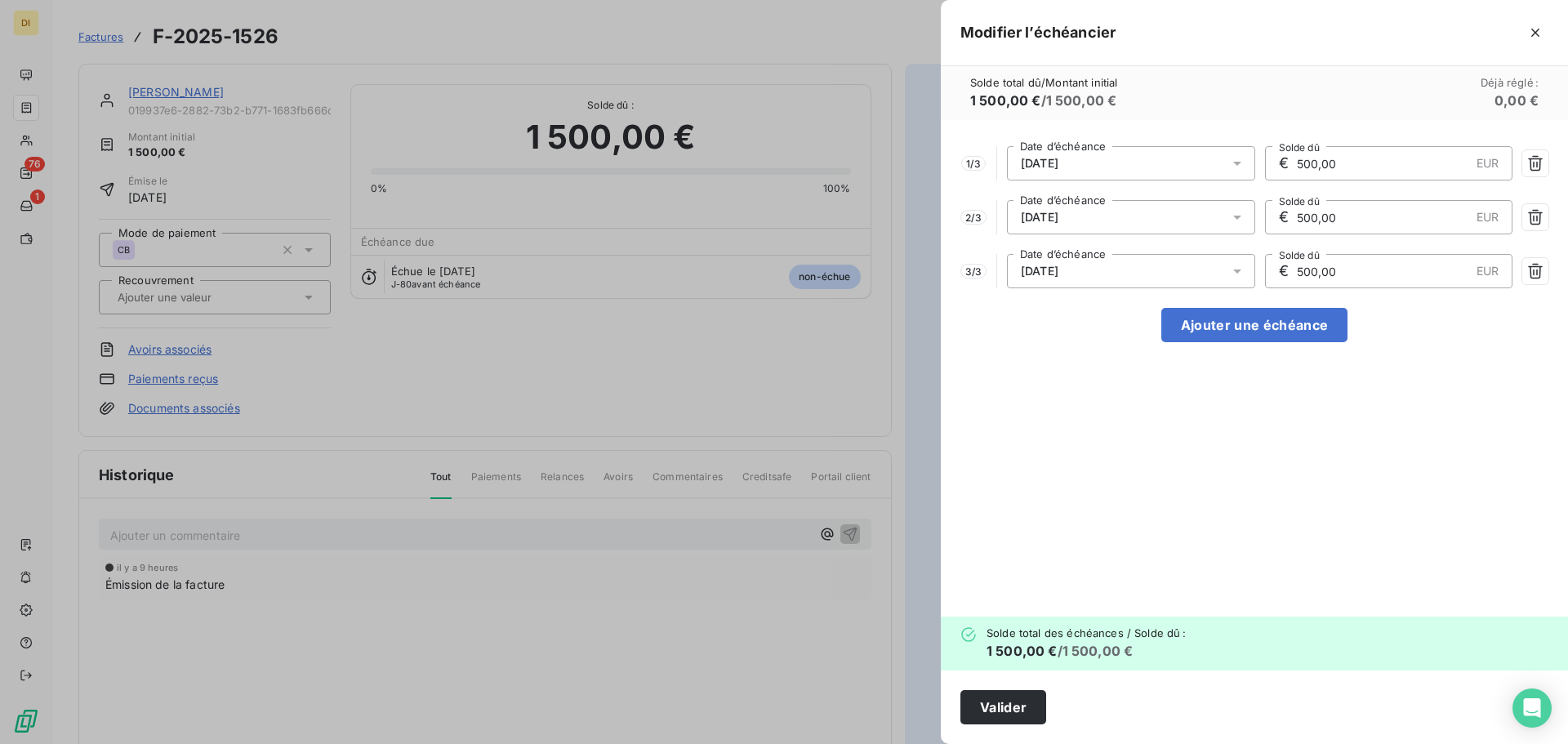
click at [1166, 272] on div "30/01/2026" at bounding box center [1131, 271] width 249 height 34
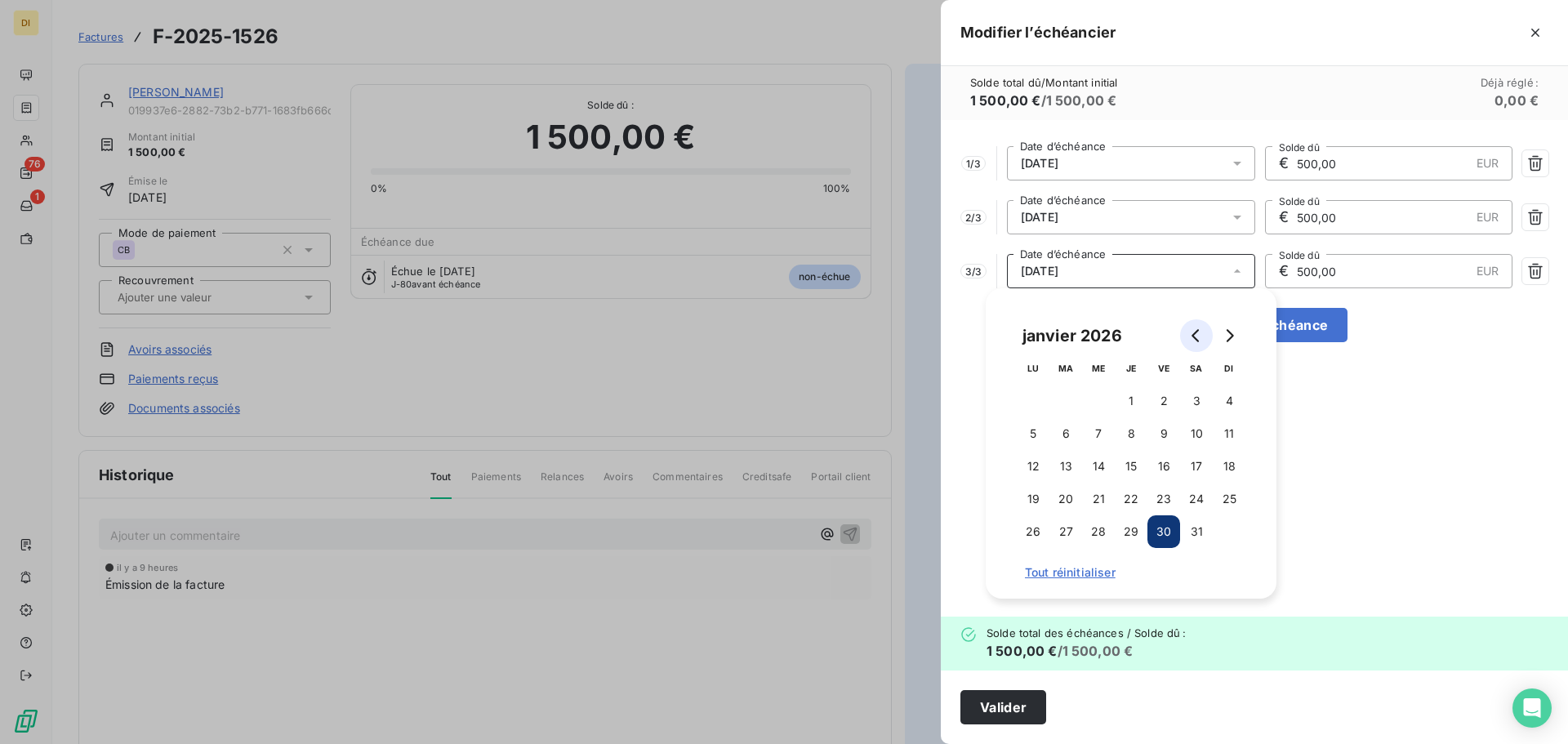
click at [1188, 328] on button "Go to previous month" at bounding box center [1197, 336] width 33 height 33
click at [1231, 337] on icon "Go to next month" at bounding box center [1228, 335] width 13 height 13
click at [1229, 535] on button "30" at bounding box center [1229, 532] width 33 height 33
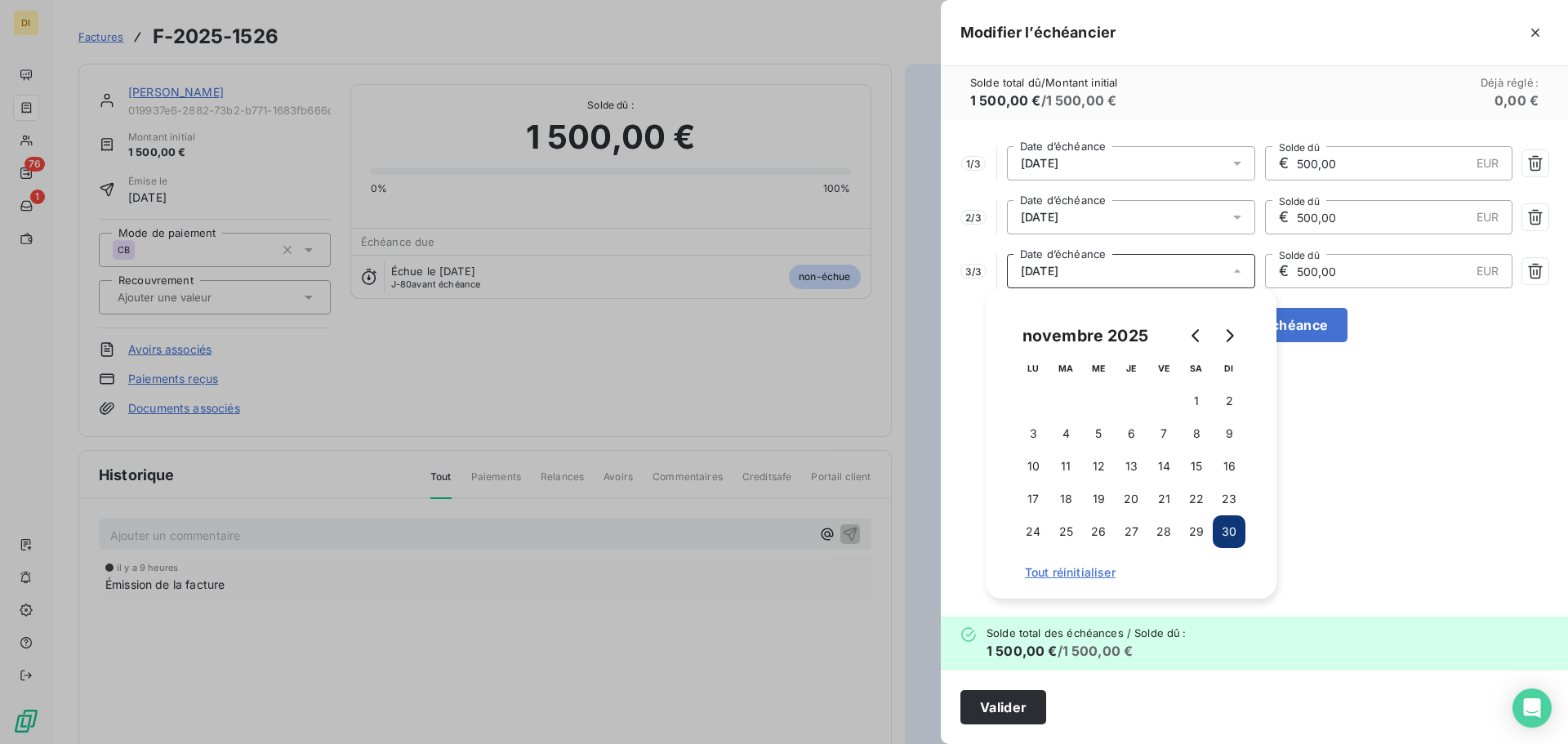
click at [1308, 440] on div "1 / 3 11/09/2025 Date d’échéance € 500,00 EUR Solde dû 2 / 3 31/10/2025 Date d’…" at bounding box center [1254, 369] width 627 height 497
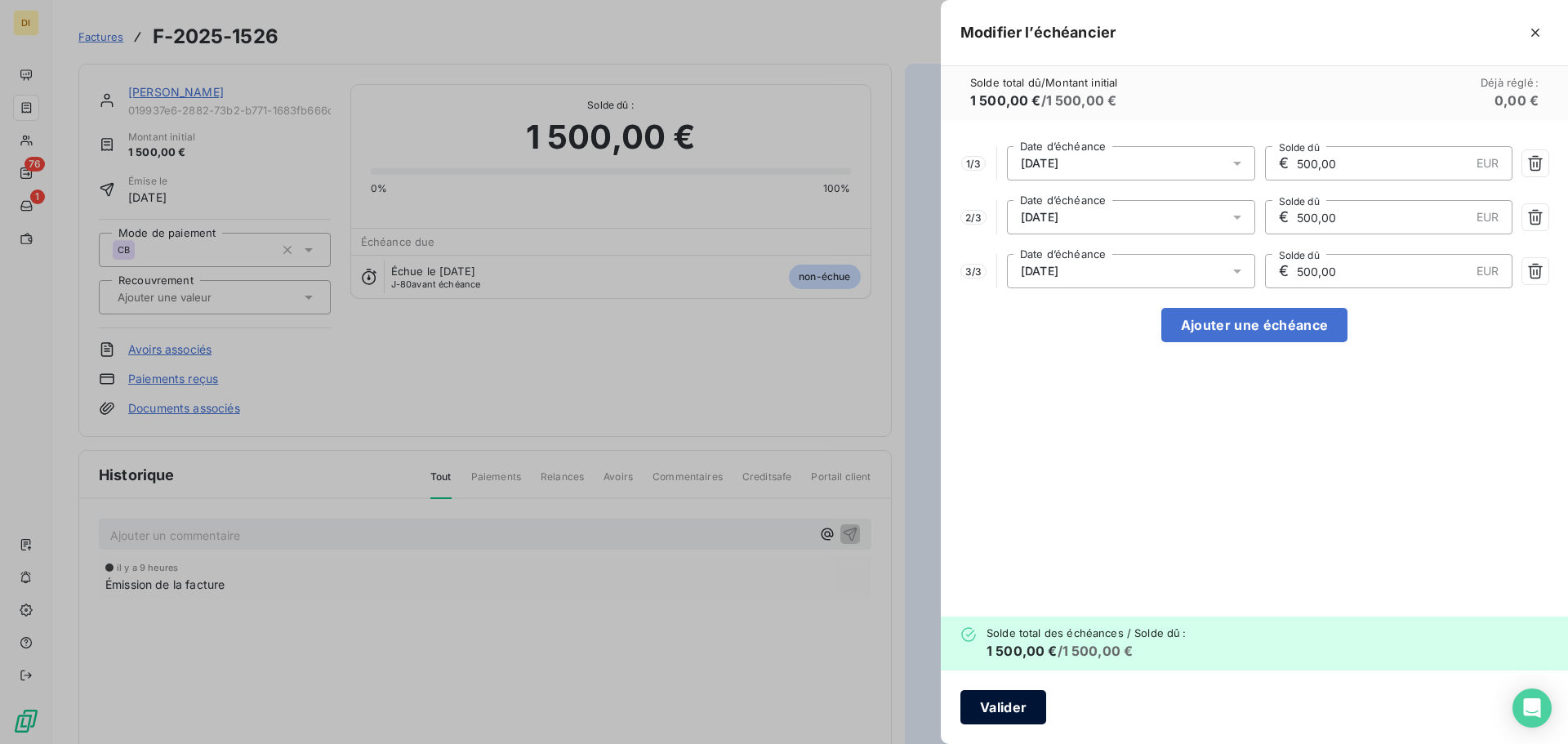
click at [1020, 709] on button "Valider" at bounding box center [1003, 707] width 85 height 34
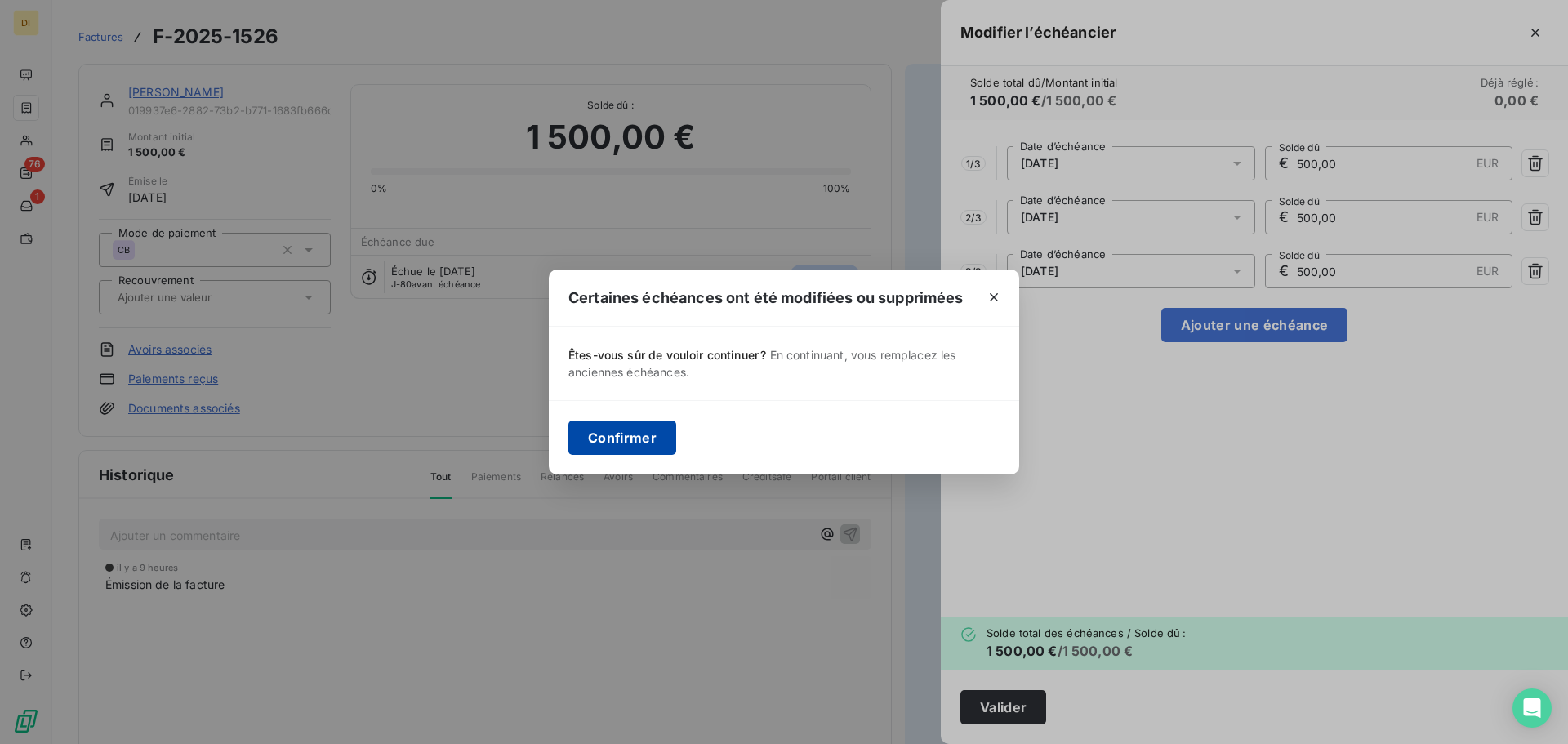
click at [584, 427] on button "Confirmer" at bounding box center [622, 437] width 108 height 34
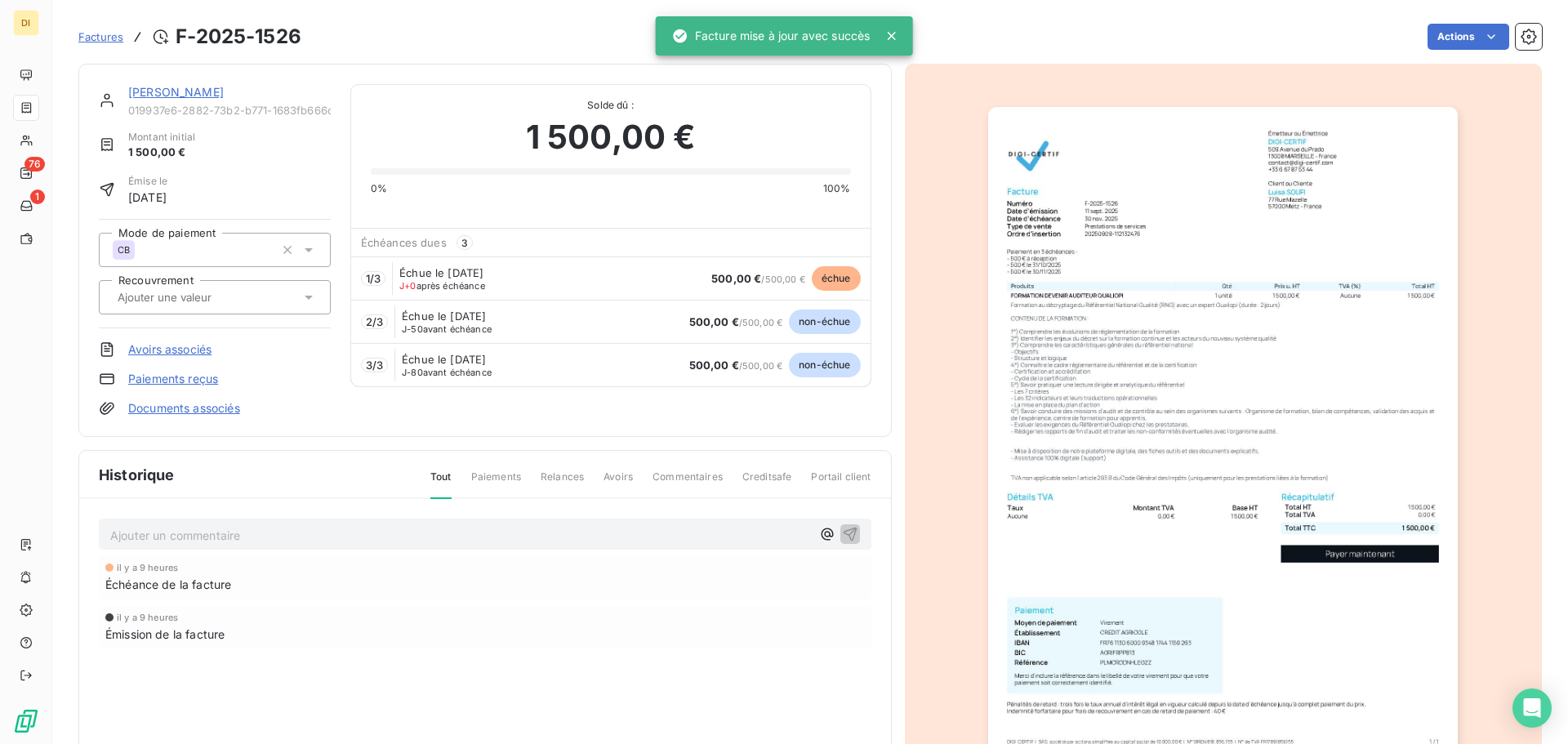
click at [166, 93] on link "Luisa SOUFI" at bounding box center [176, 91] width 95 height 14
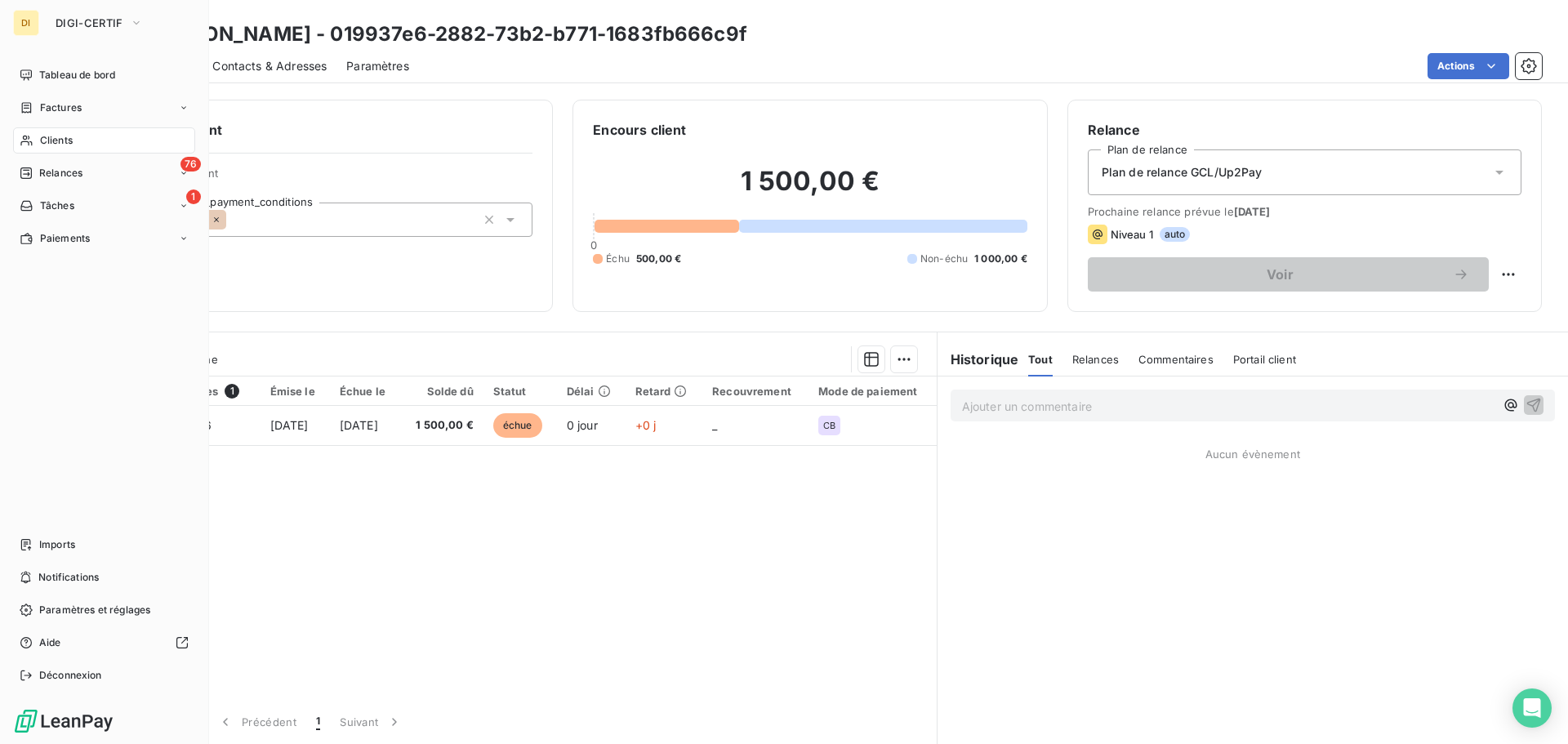
click at [33, 137] on div "Clients" at bounding box center [104, 140] width 183 height 26
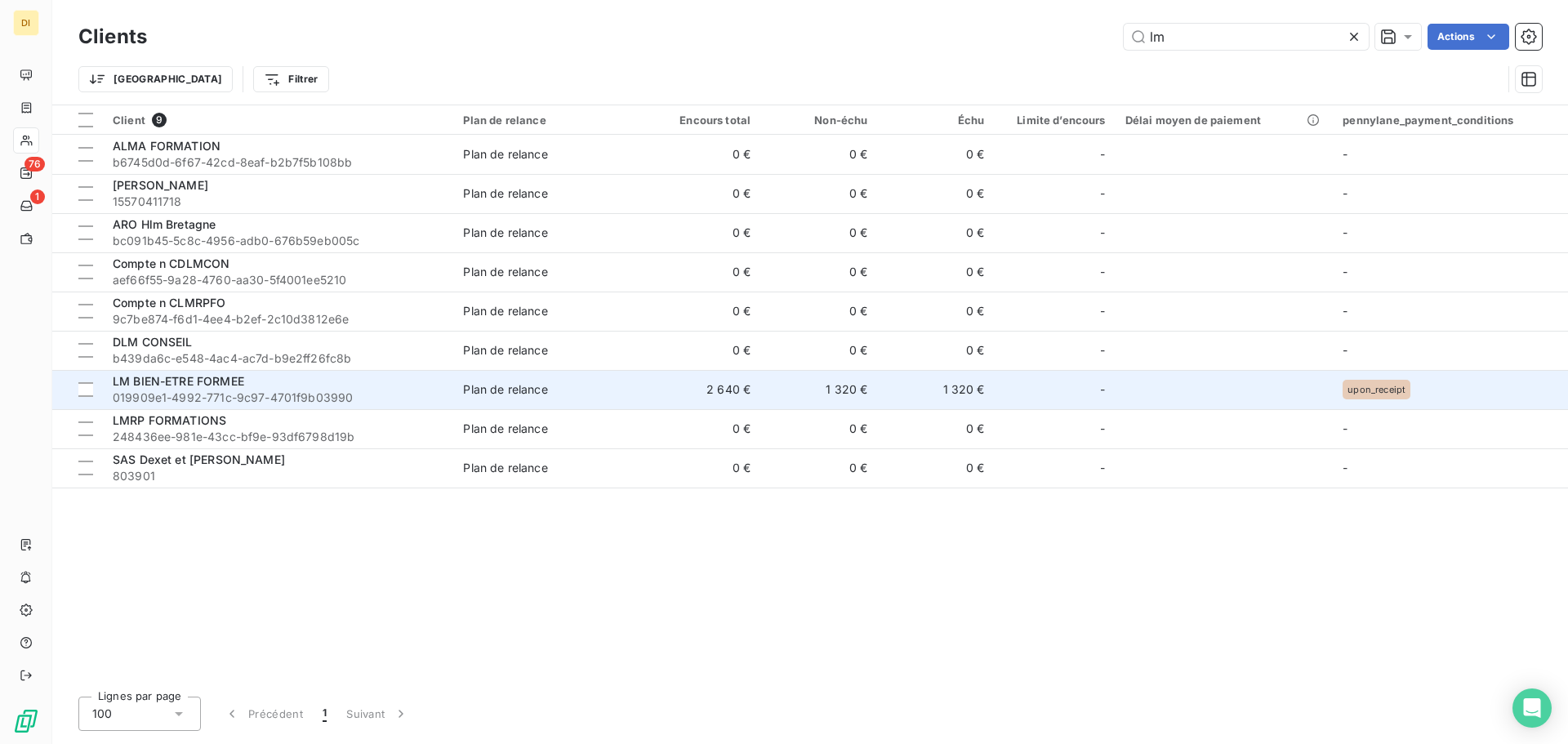
type input "lm"
click at [427, 388] on div "LM BIEN-ETRE FORMEE" at bounding box center [278, 381] width 331 height 17
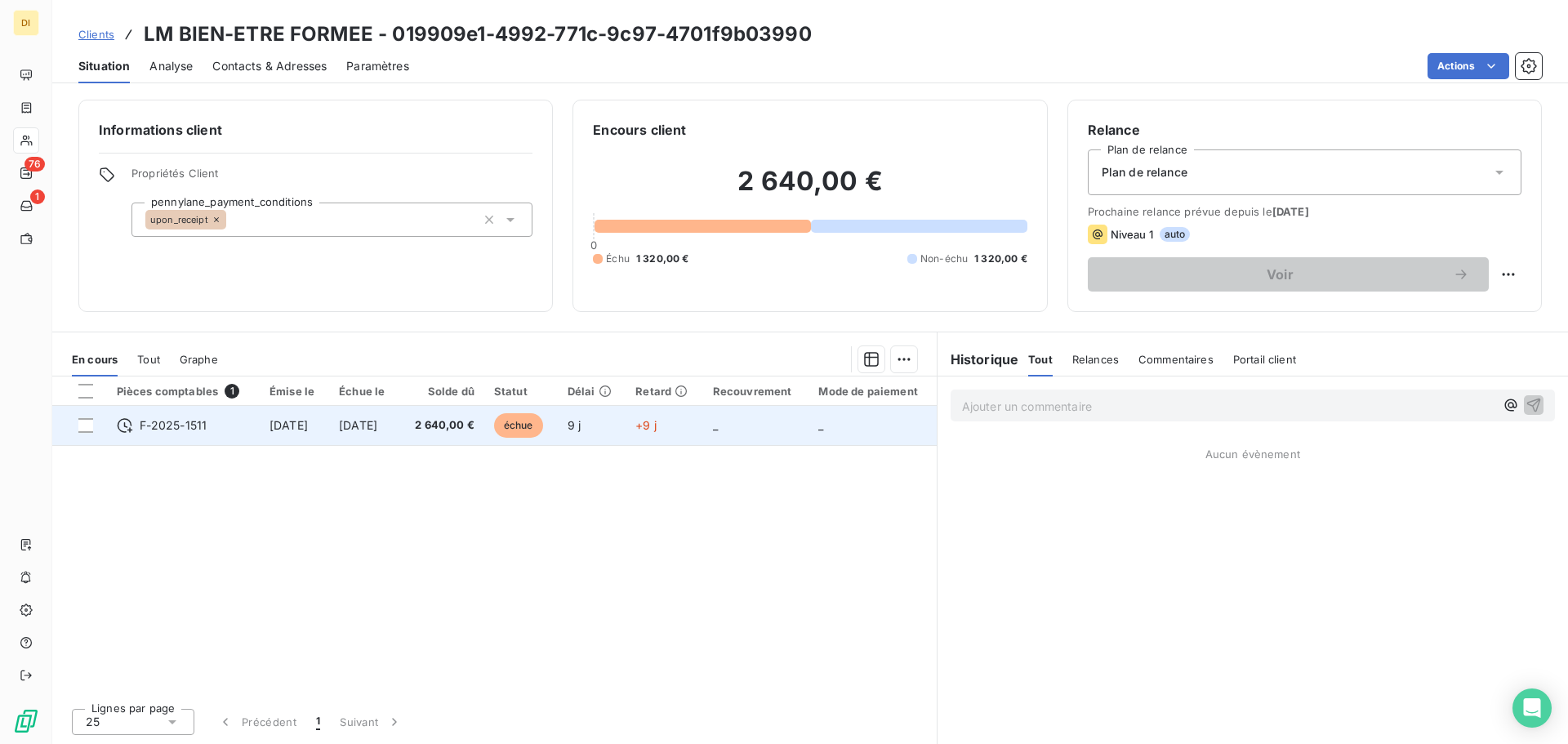
click at [449, 419] on span "2 640,00 €" at bounding box center [442, 425] width 65 height 17
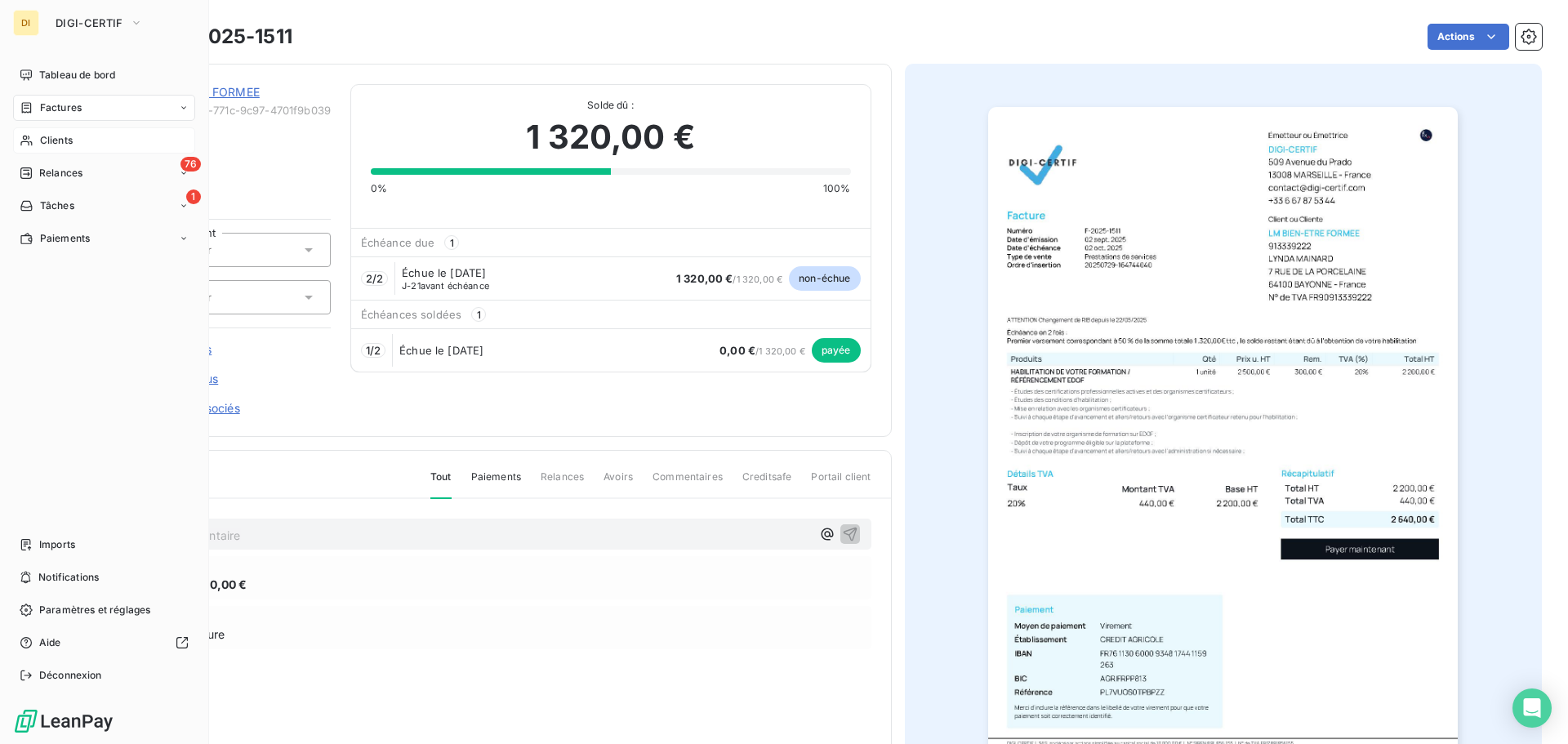
click at [26, 146] on icon at bounding box center [26, 140] width 14 height 13
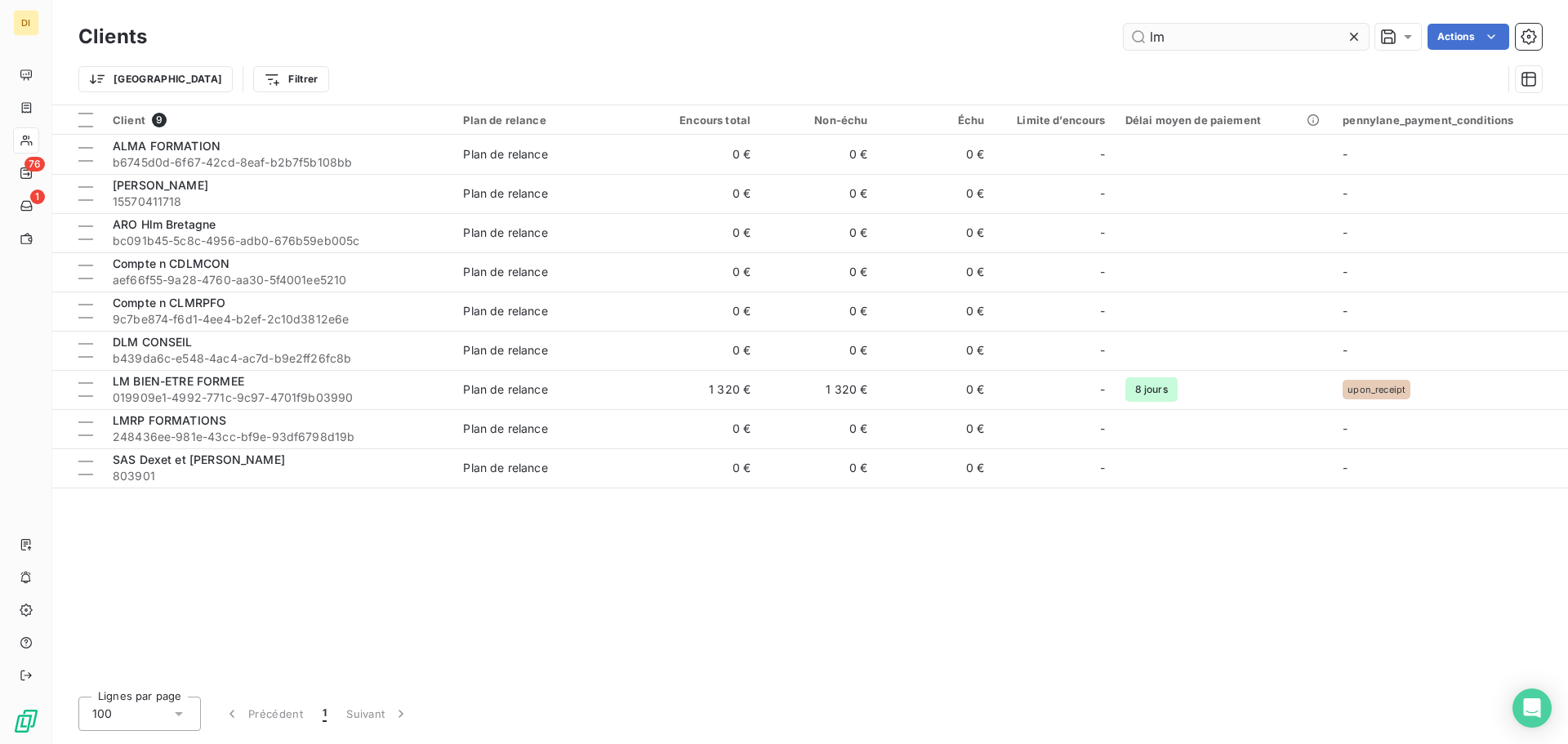
click at [1223, 24] on input "lm" at bounding box center [1247, 36] width 245 height 26
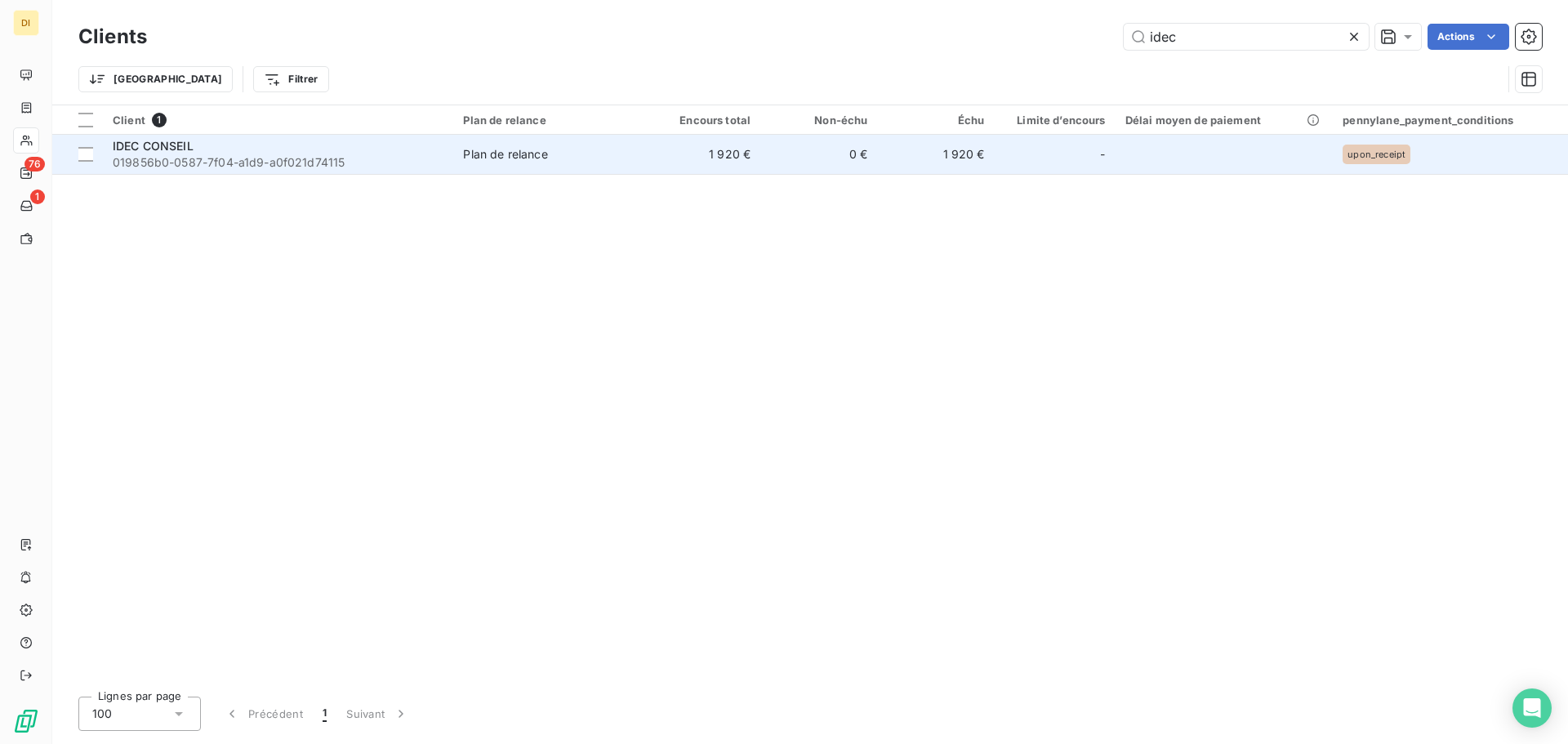
type input "idec"
click at [779, 142] on td "0 €" at bounding box center [818, 154] width 117 height 39
